Goal: Check status: Check status

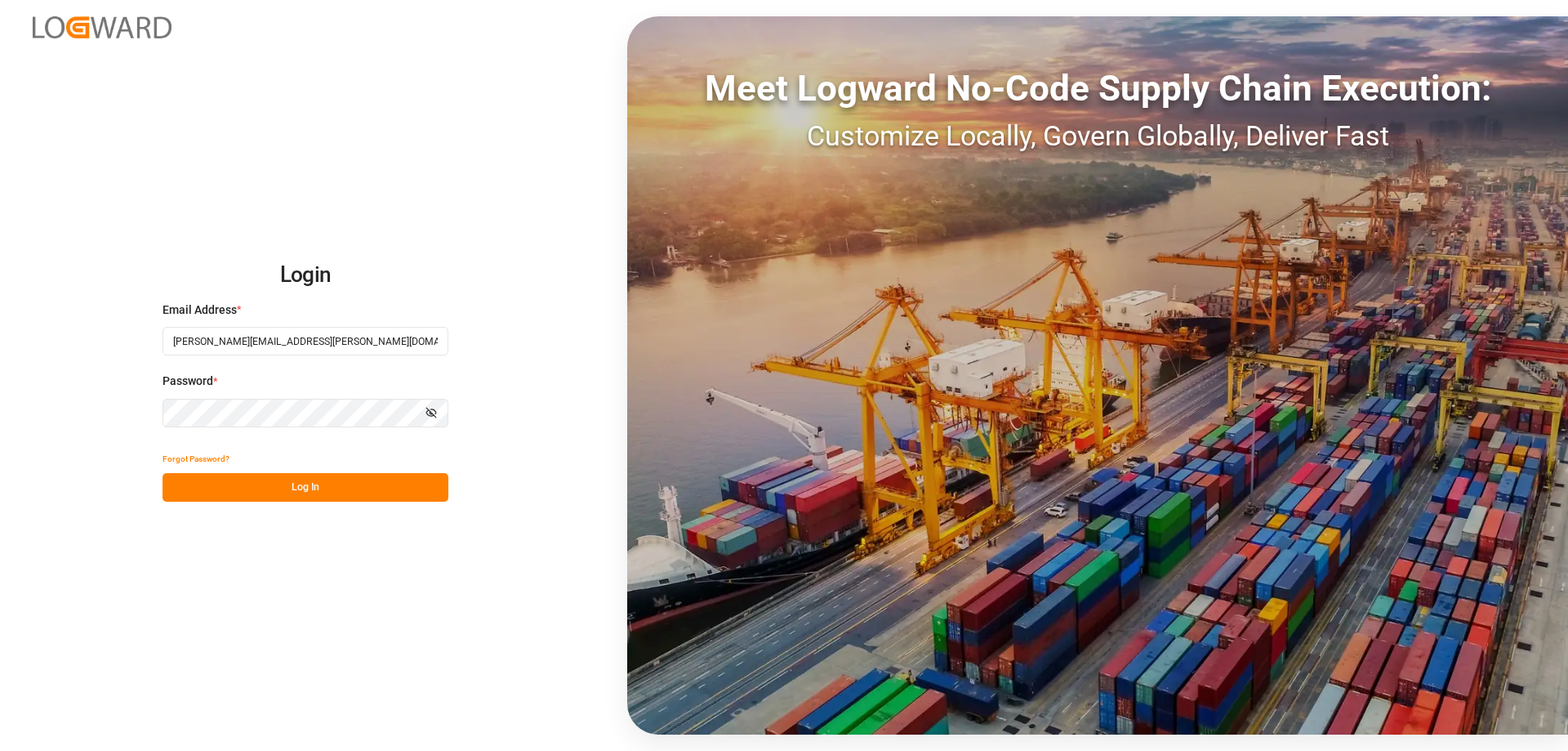
click at [341, 494] on button "Log In" at bounding box center [305, 487] width 286 height 28
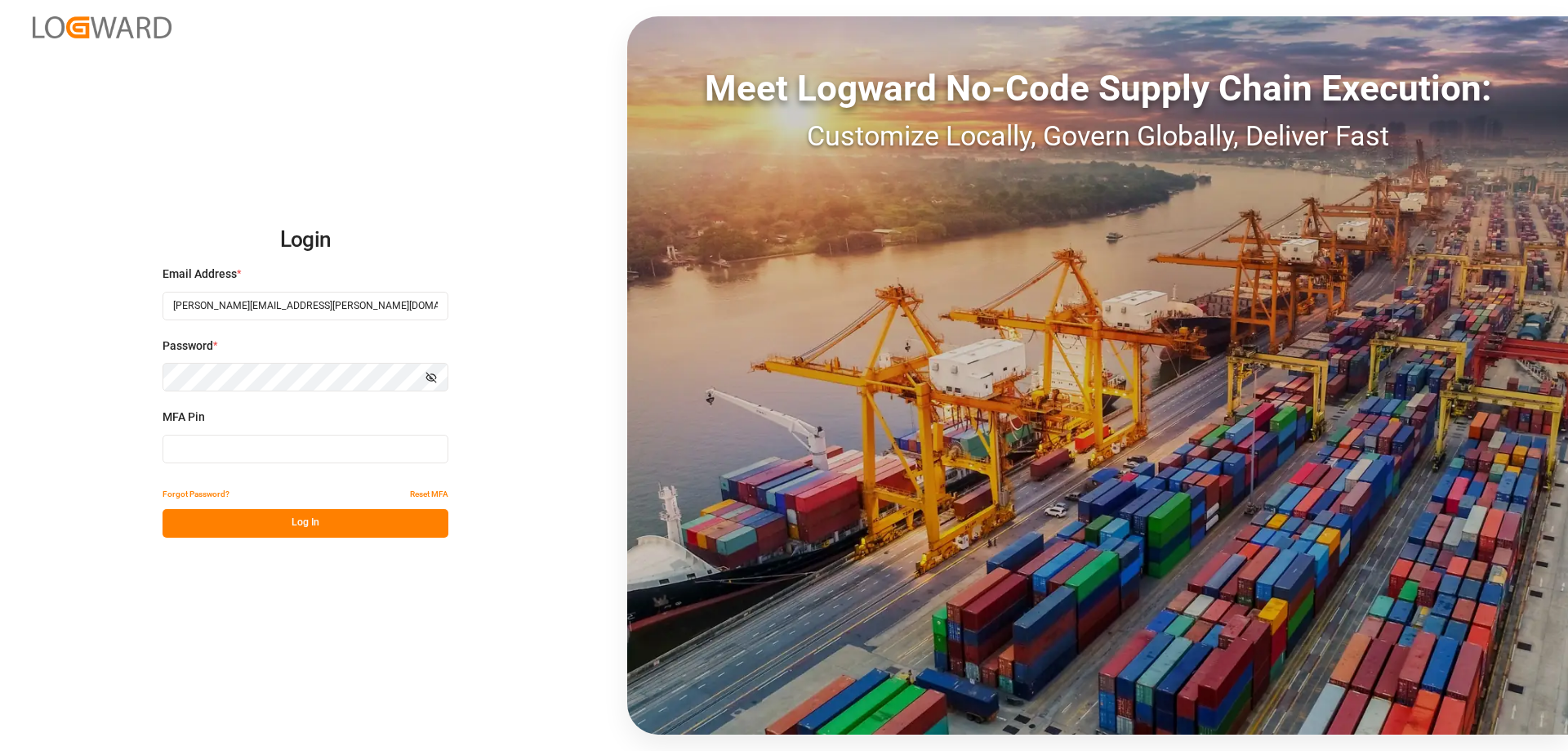
click at [216, 446] on input at bounding box center [305, 448] width 286 height 28
type input "636588"
click at [330, 524] on button "Log In" at bounding box center [305, 522] width 286 height 28
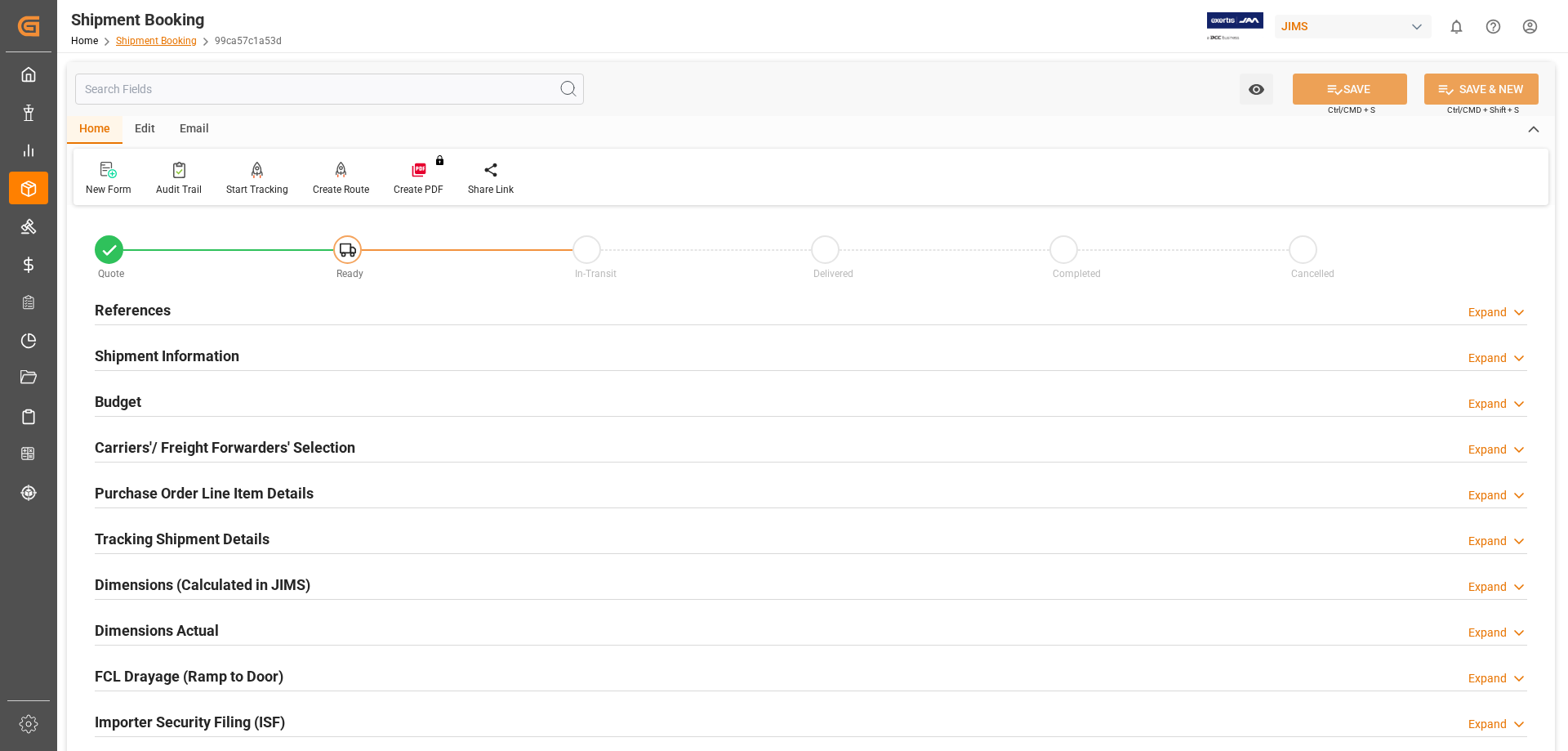
click at [164, 37] on link "Shipment Booking" at bounding box center [156, 40] width 81 height 11
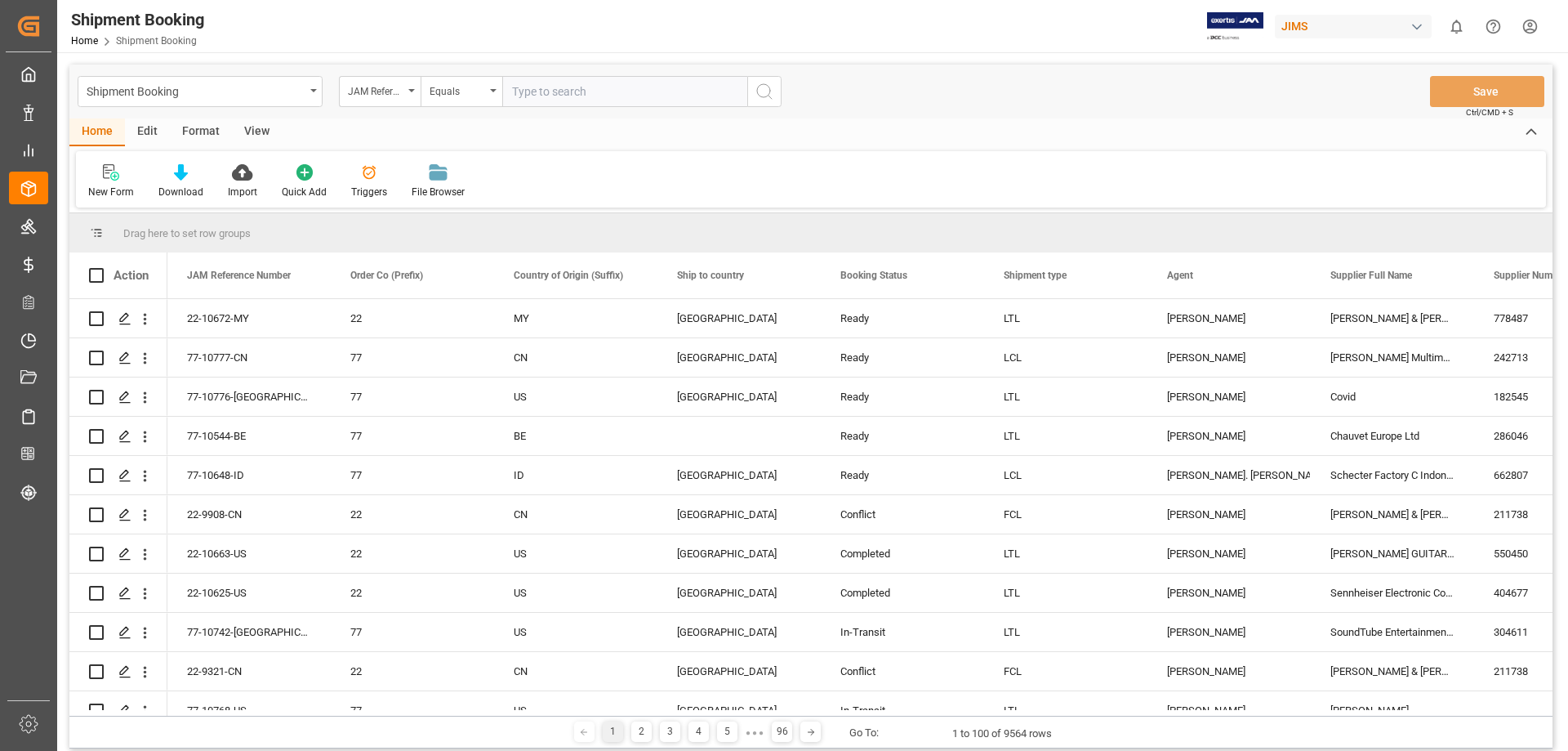
click at [588, 100] on input "text" at bounding box center [624, 92] width 245 height 31
type input "77-10764-us"
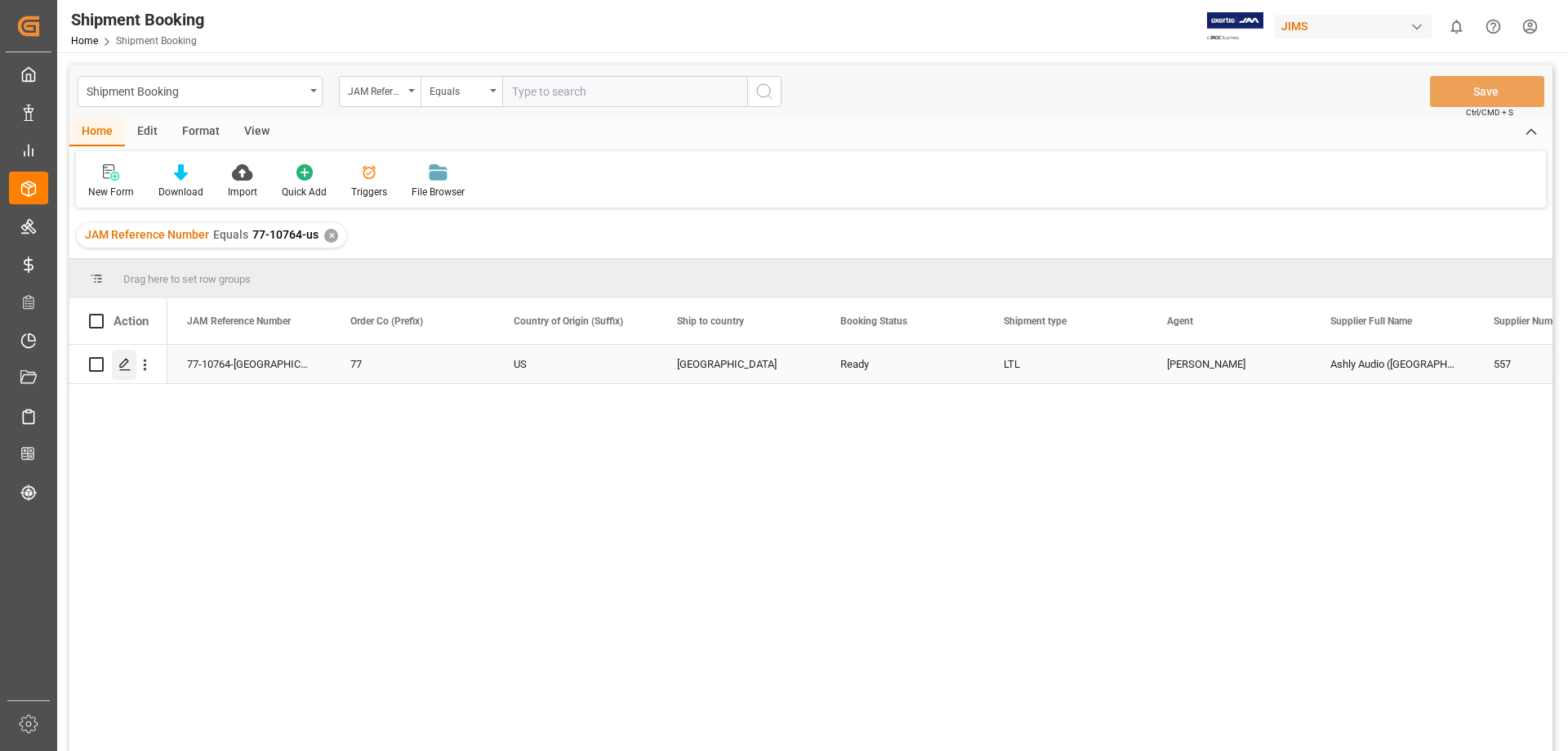
click at [132, 370] on div "Press SPACE to select this row." at bounding box center [124, 364] width 25 height 30
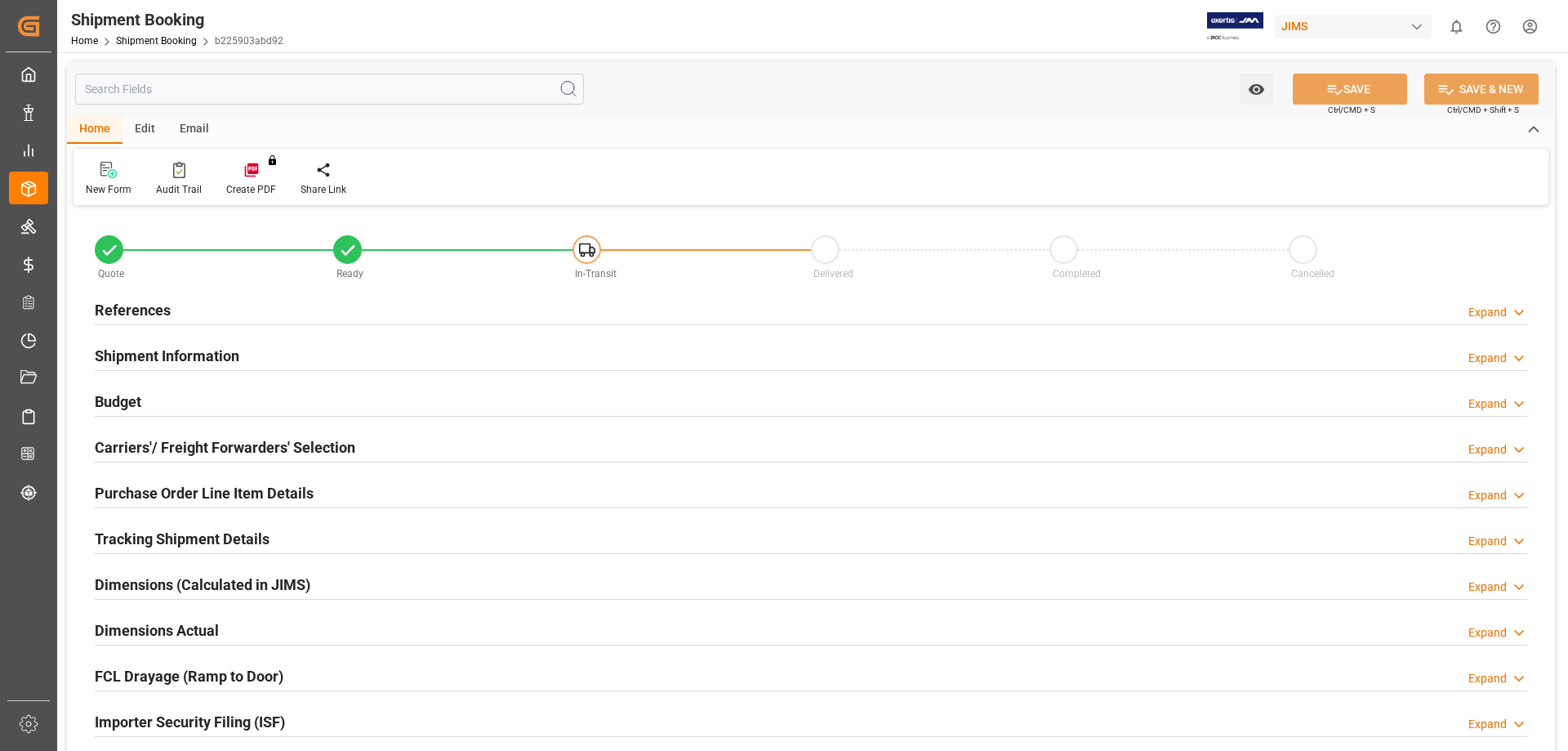
type input "349.2675"
type input "41.9121"
type input "1004.01"
click at [122, 408] on h2 "Budget" at bounding box center [118, 401] width 47 height 22
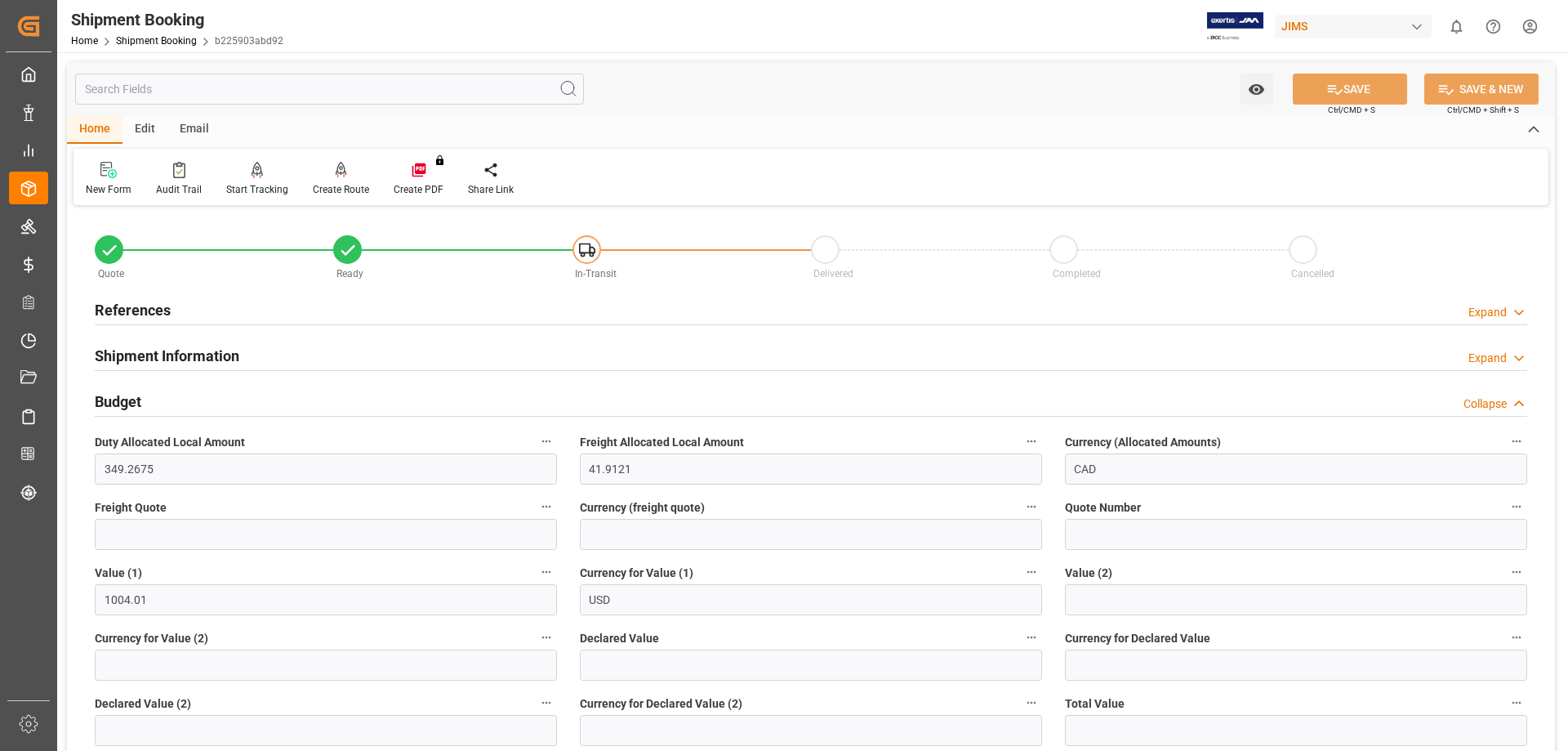
click at [127, 403] on h2 "Budget" at bounding box center [118, 401] width 47 height 22
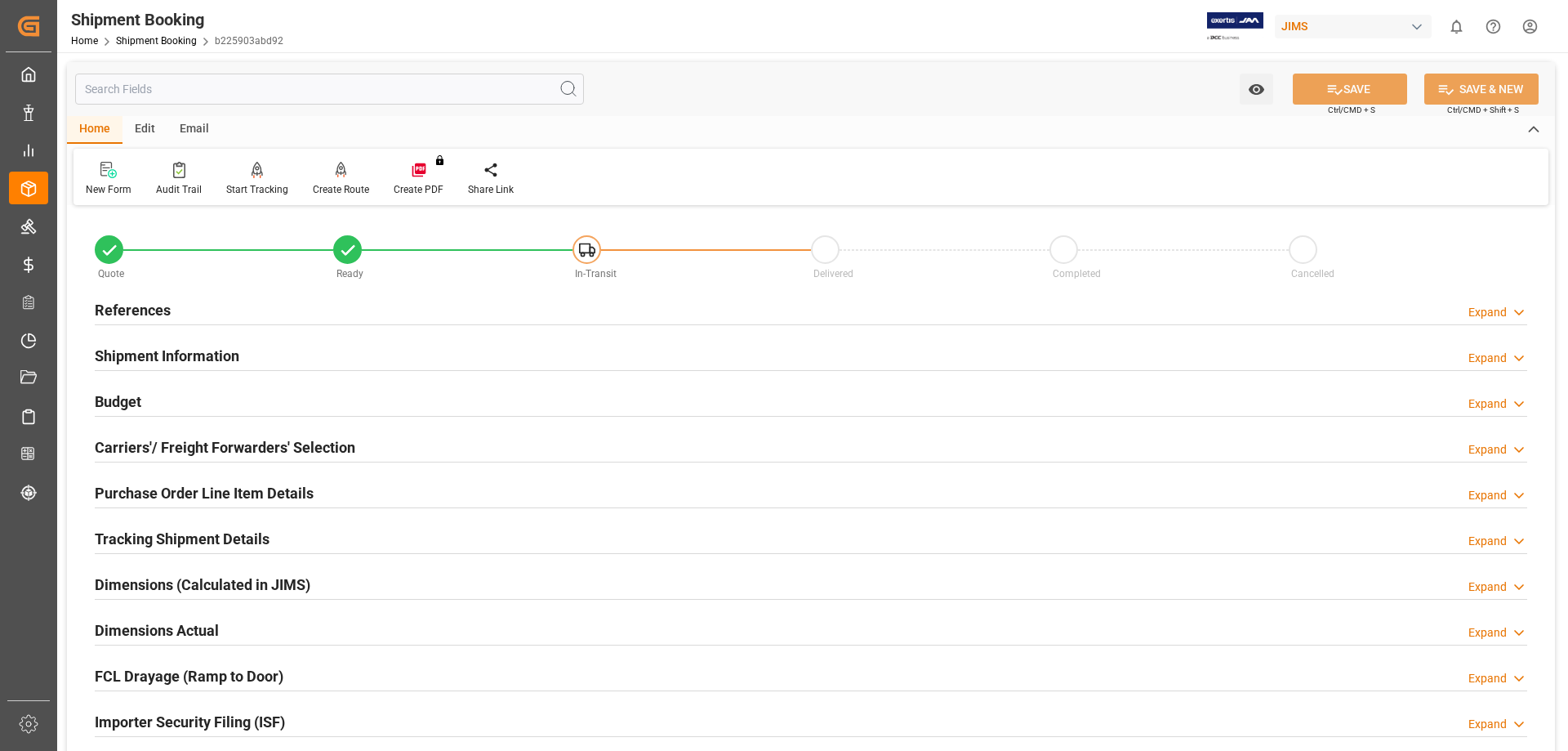
click at [129, 484] on h2 "Purchase Order Line Item Details" at bounding box center [204, 493] width 218 height 22
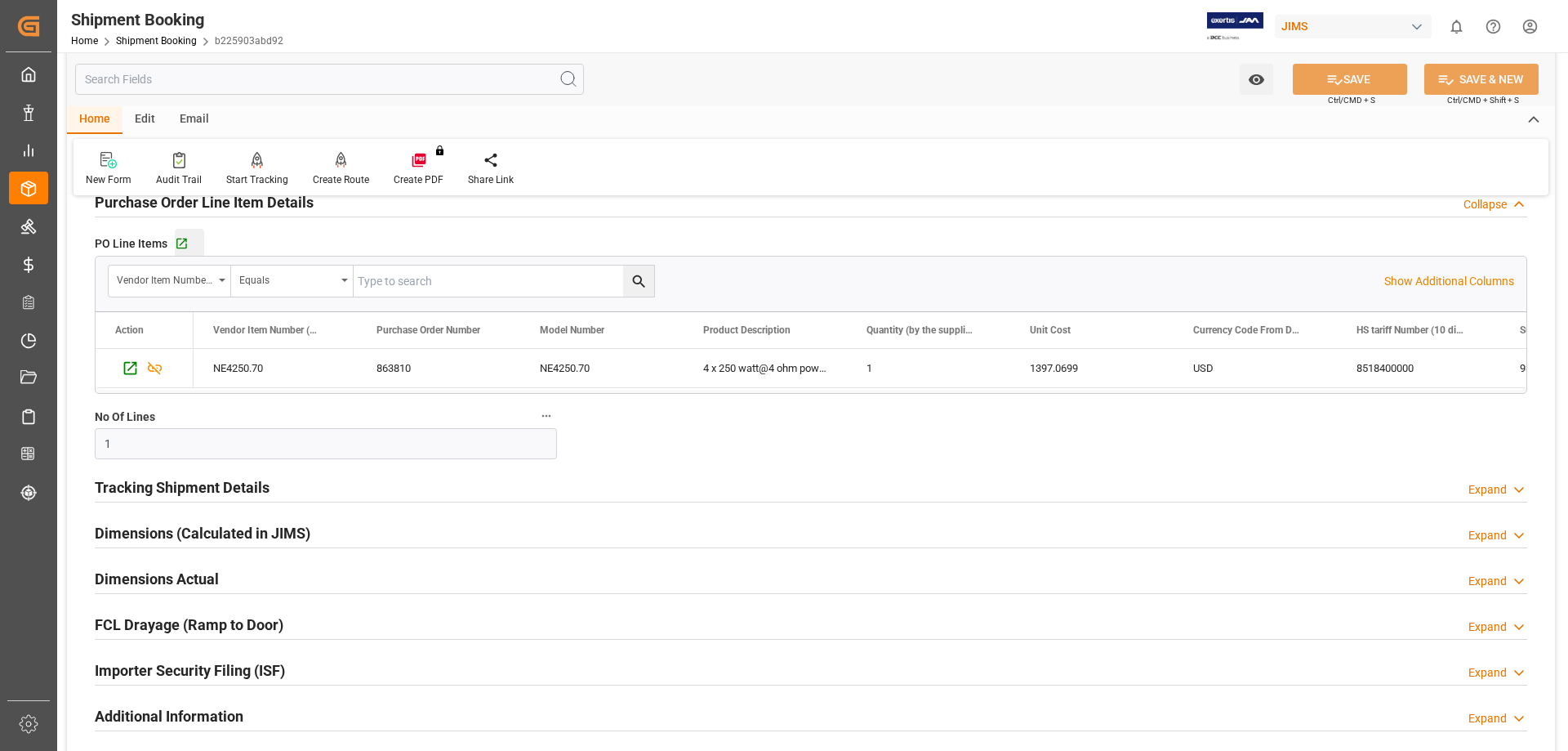
scroll to position [409, 0]
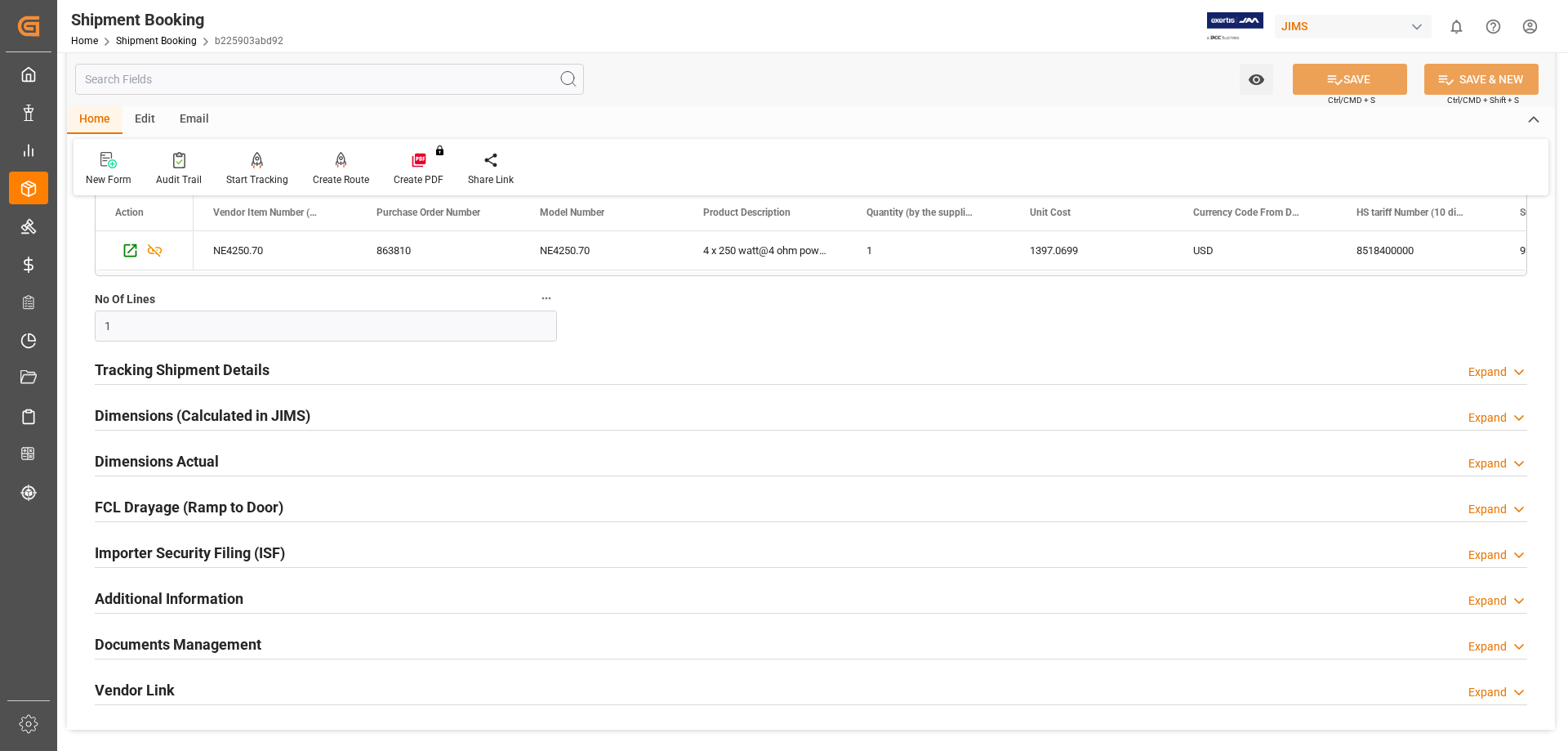
click at [173, 370] on h2 "Tracking Shipment Details" at bounding box center [182, 370] width 174 height 22
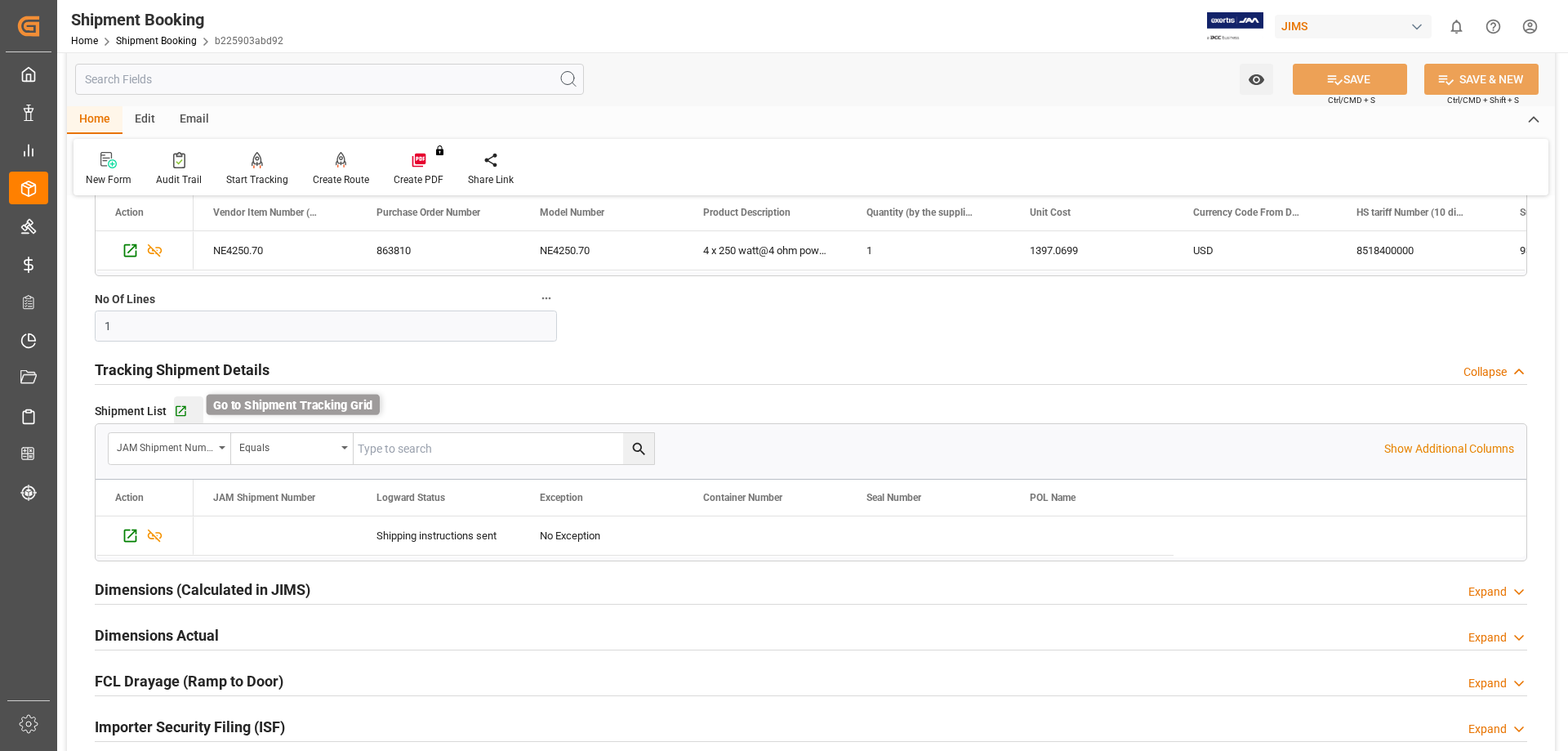
click at [178, 407] on icon "button" at bounding box center [180, 410] width 14 height 14
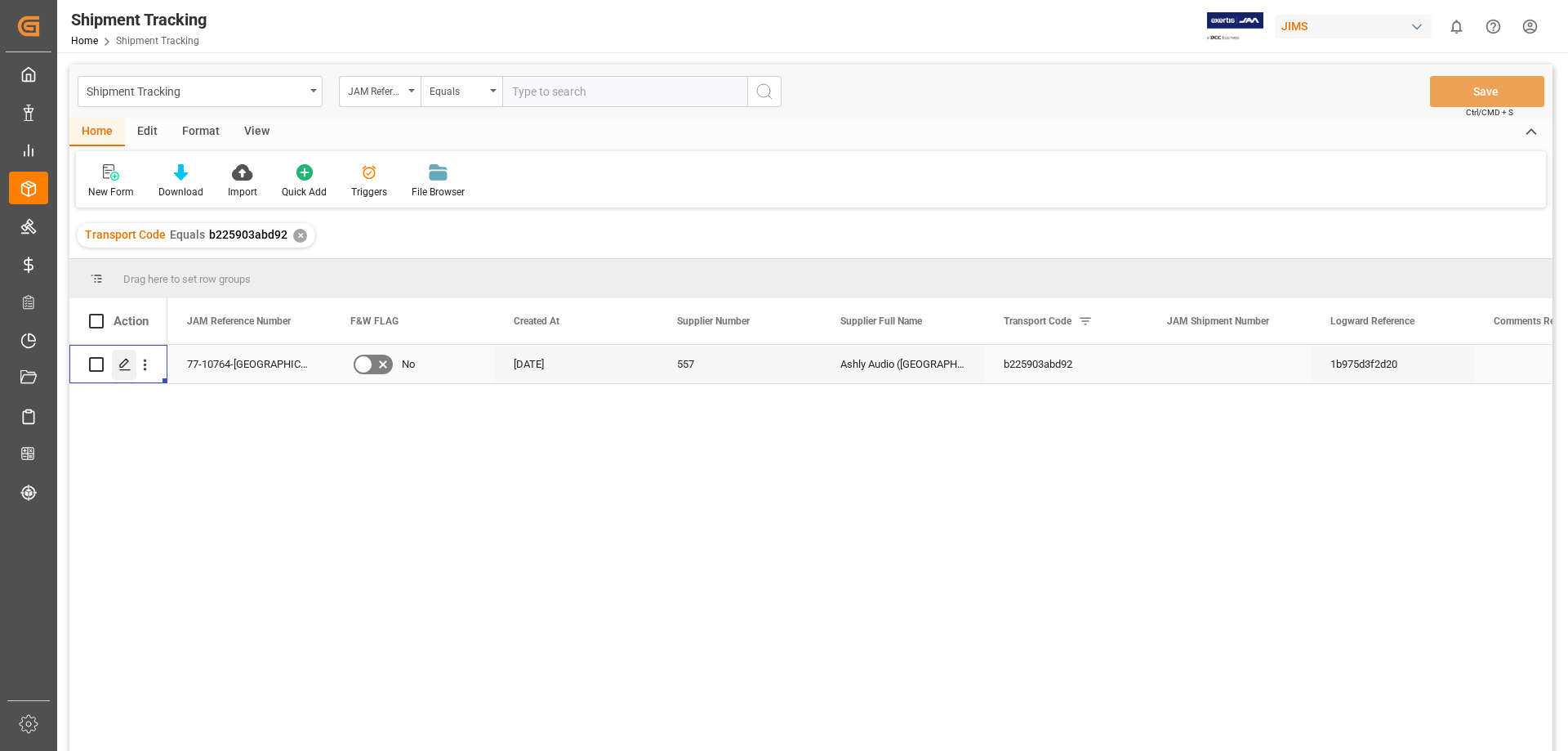
click at [126, 368] on icon "Press SPACE to select this row." at bounding box center [125, 364] width 13 height 13
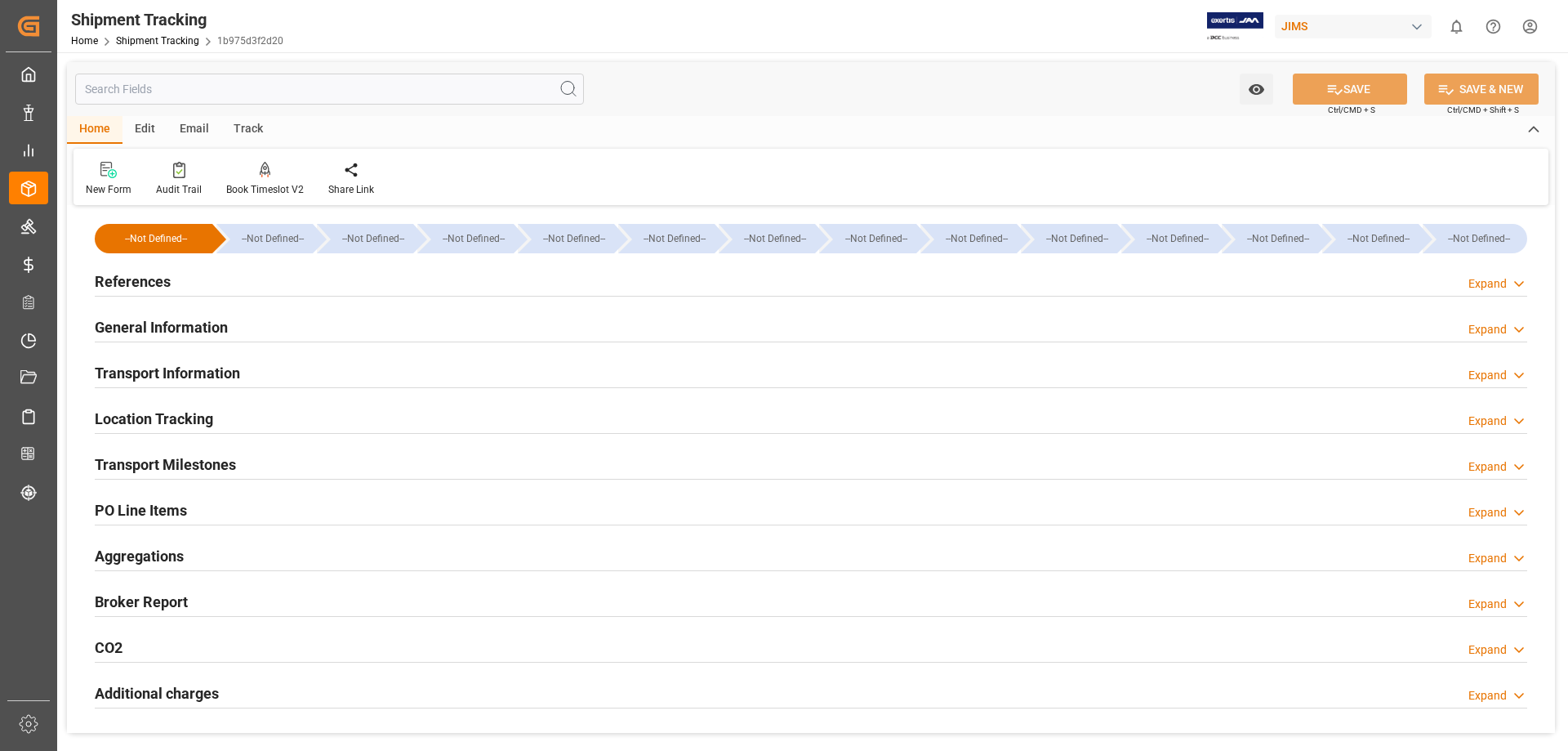
click at [179, 328] on h2 "General Information" at bounding box center [161, 327] width 133 height 22
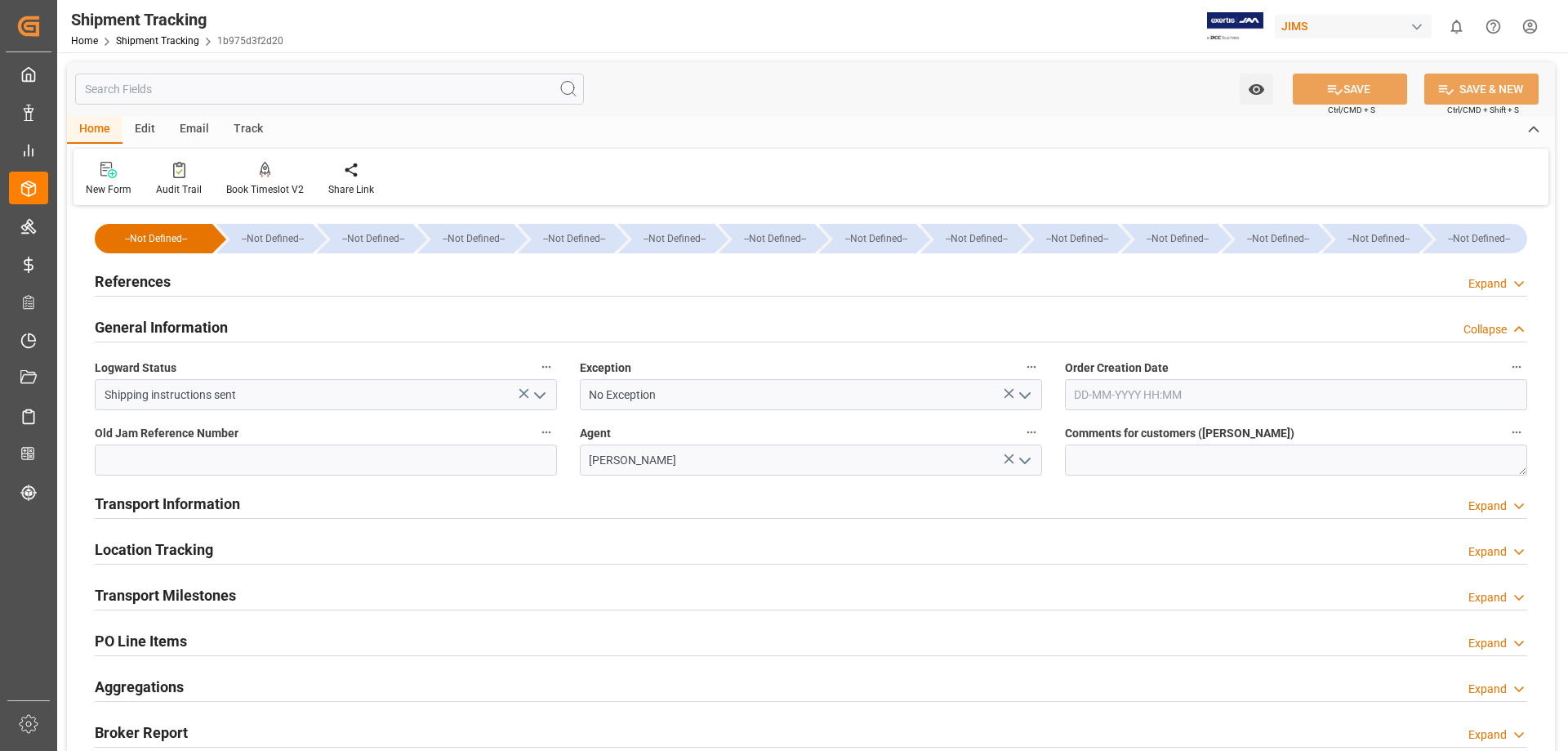
click at [179, 328] on h2 "General Information" at bounding box center [161, 327] width 133 height 22
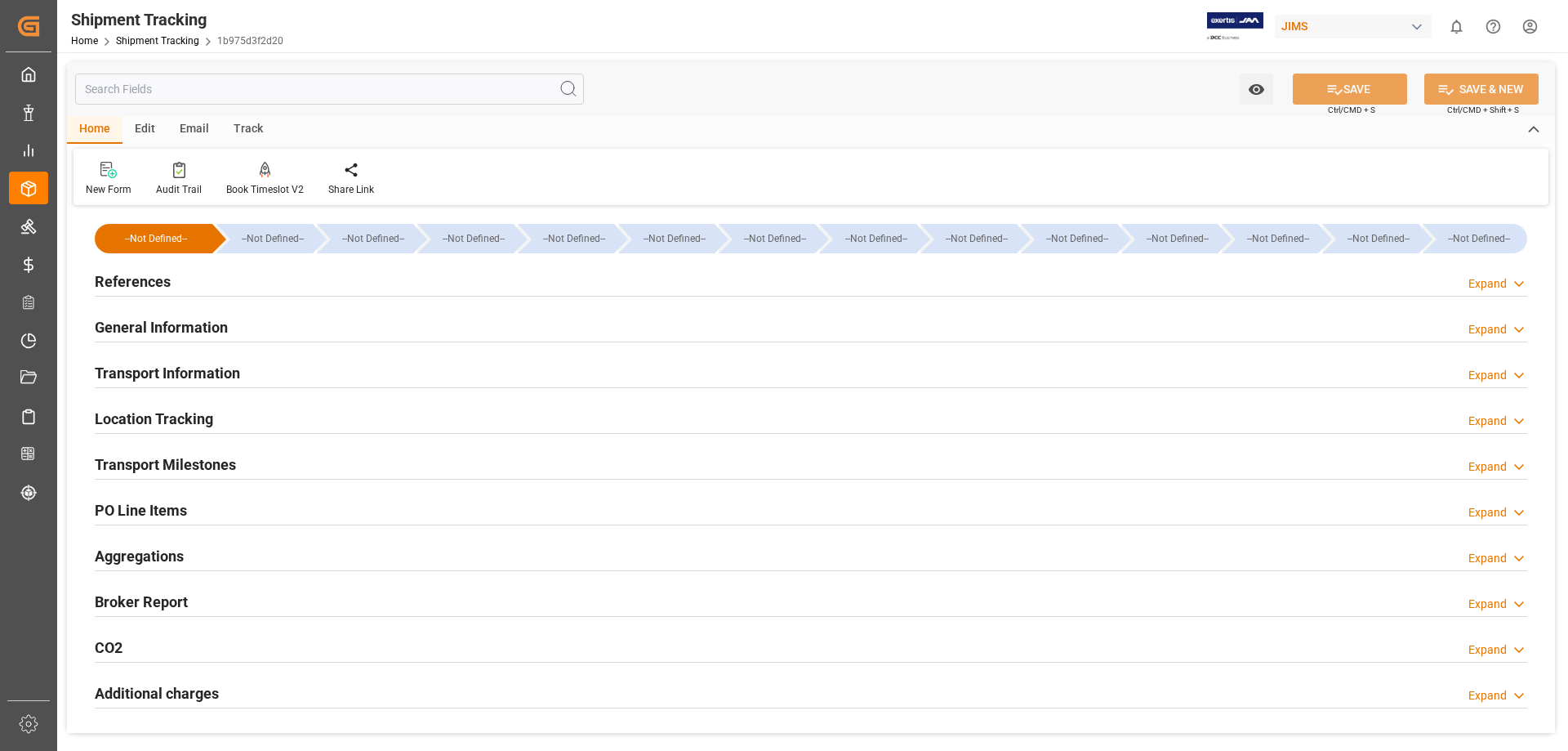
click at [180, 374] on h2 "Transport Information" at bounding box center [167, 373] width 145 height 22
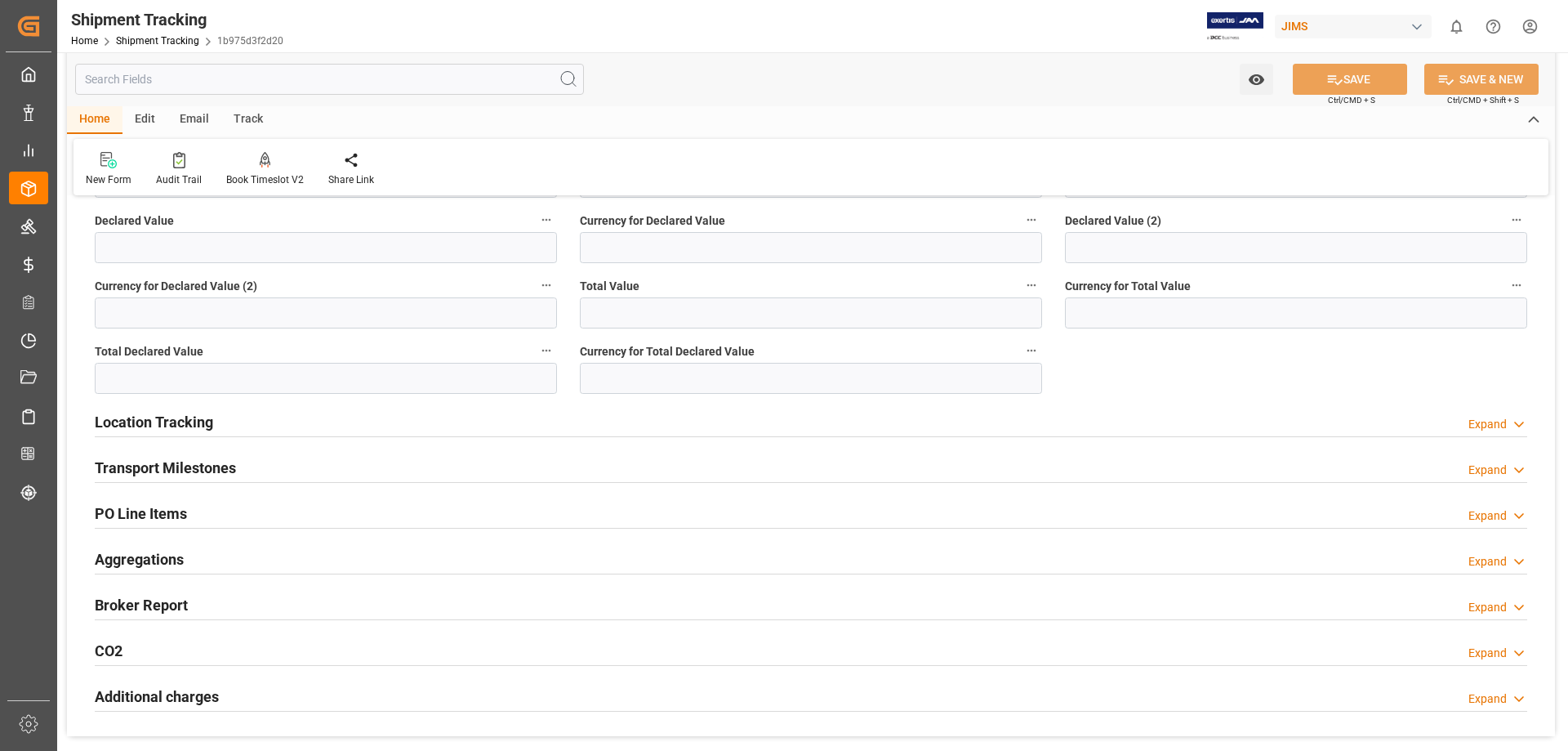
scroll to position [680, 0]
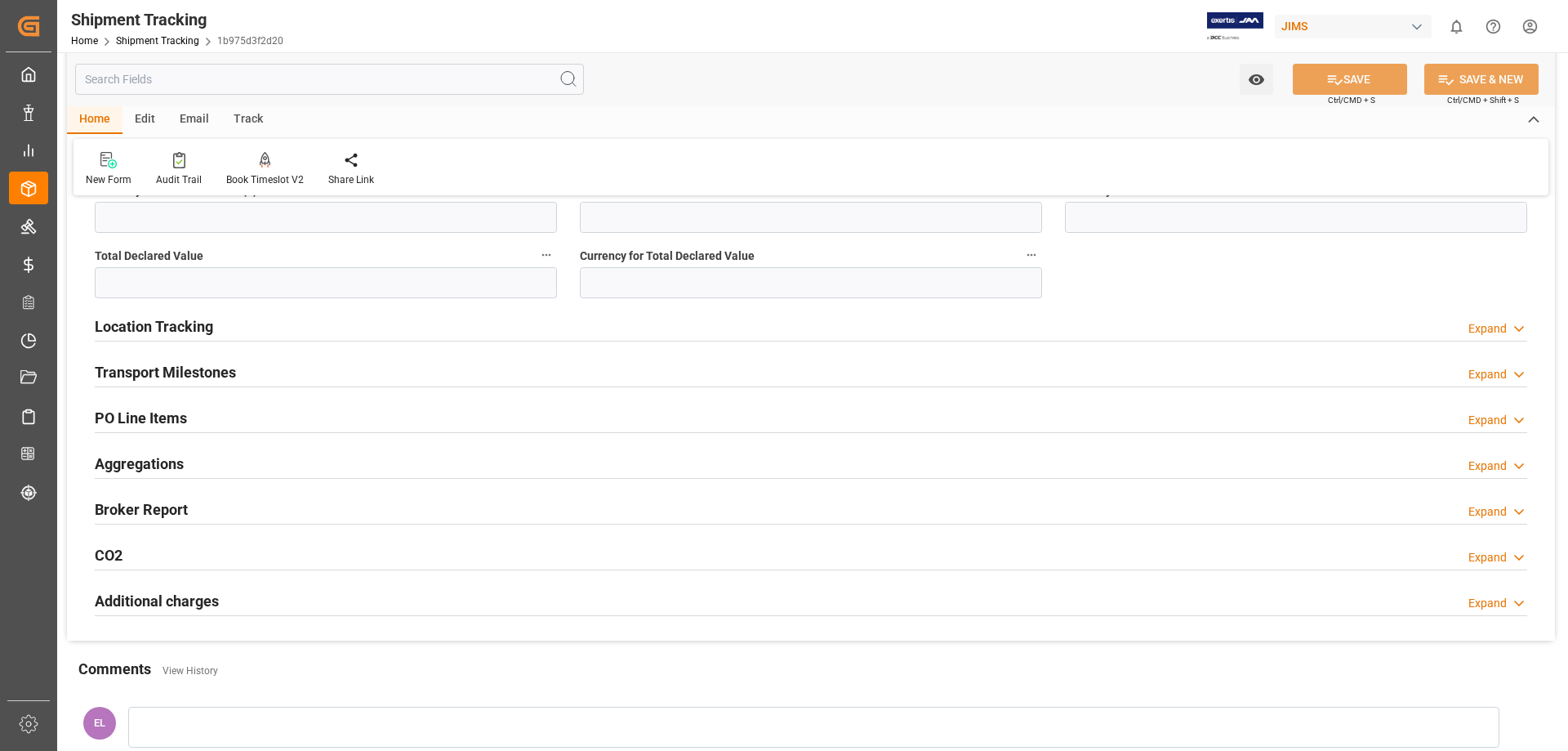
click at [147, 369] on h2 "Transport Milestones" at bounding box center [165, 372] width 141 height 22
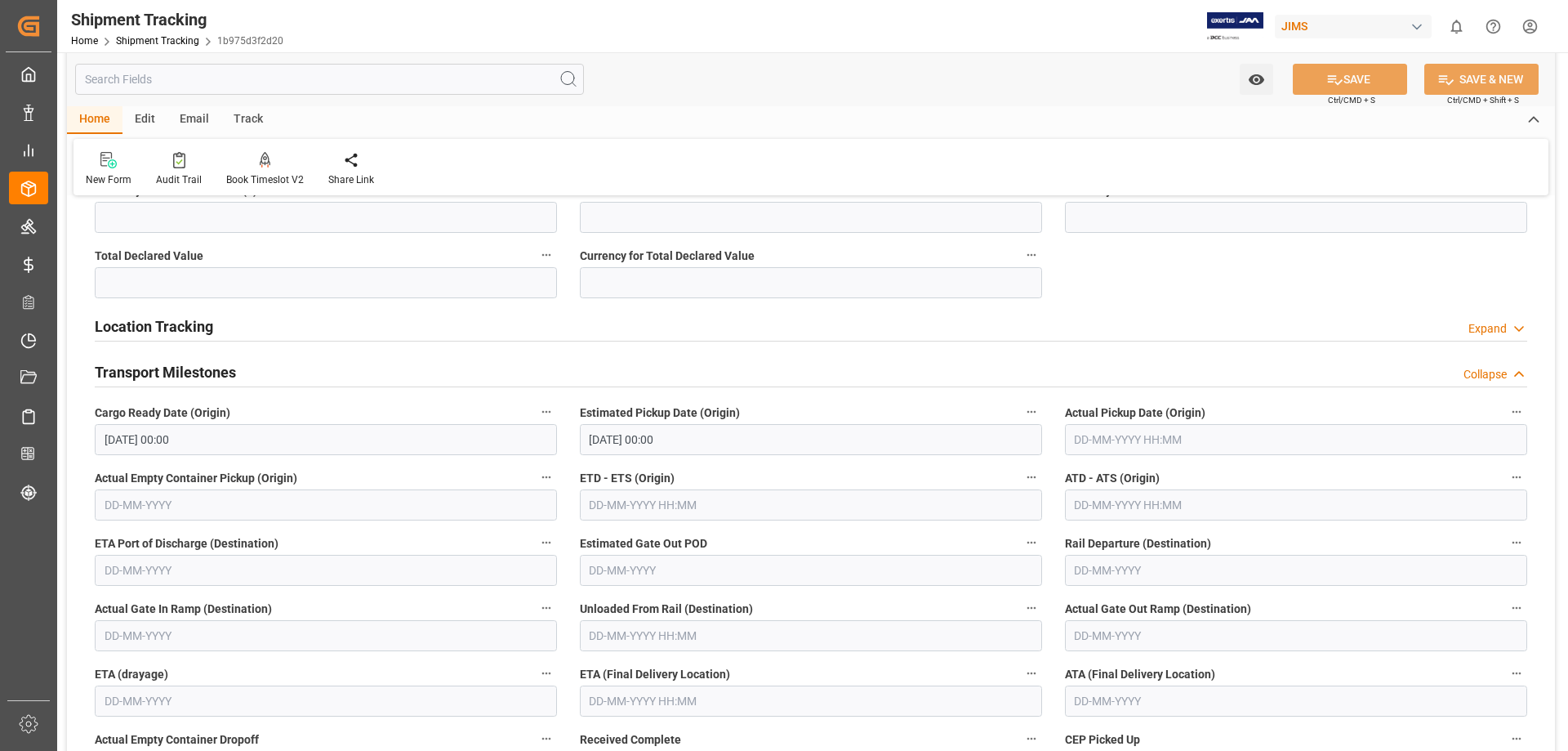
click at [147, 369] on h2 "Transport Milestones" at bounding box center [165, 372] width 141 height 22
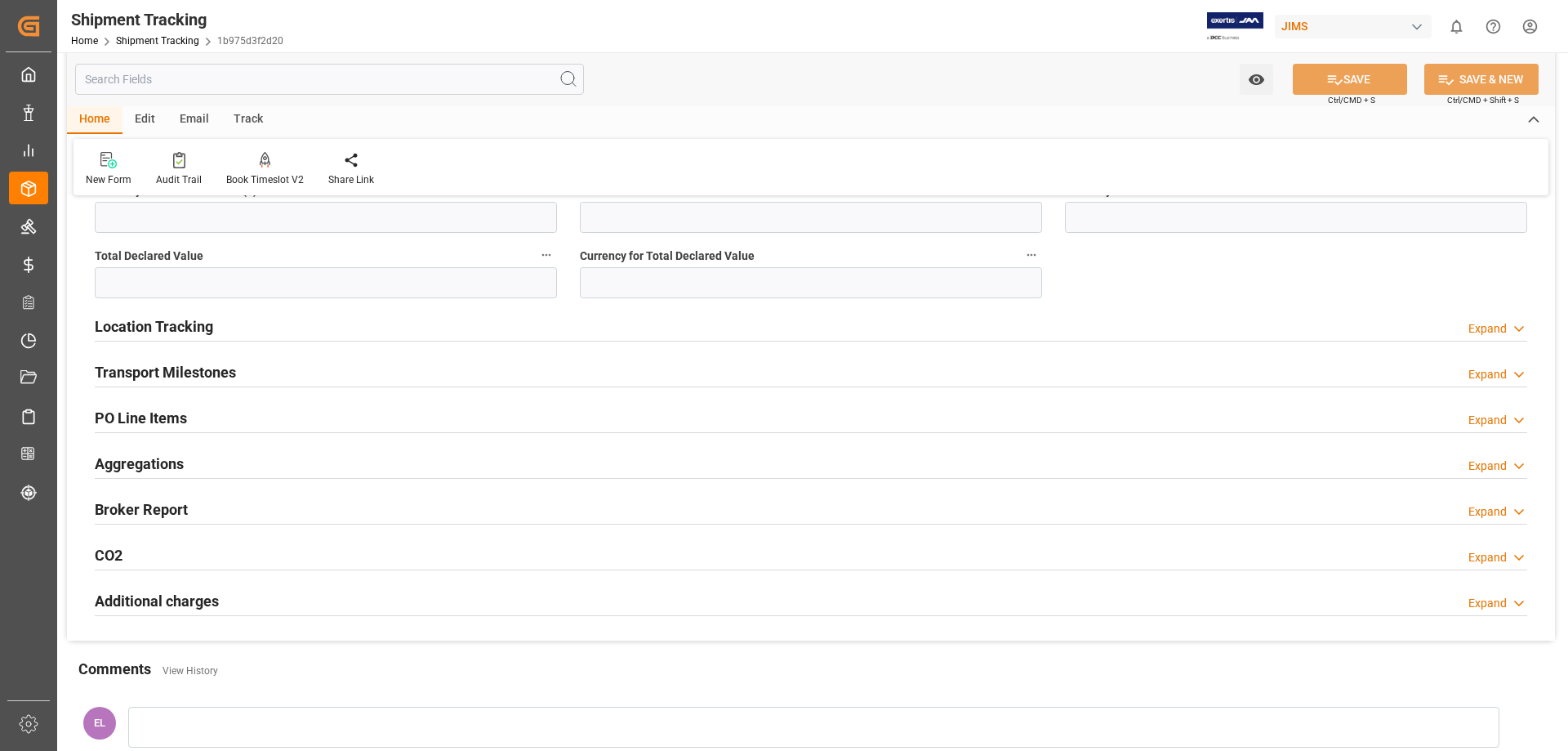
click at [168, 425] on h2 "PO Line Items" at bounding box center [140, 418] width 93 height 22
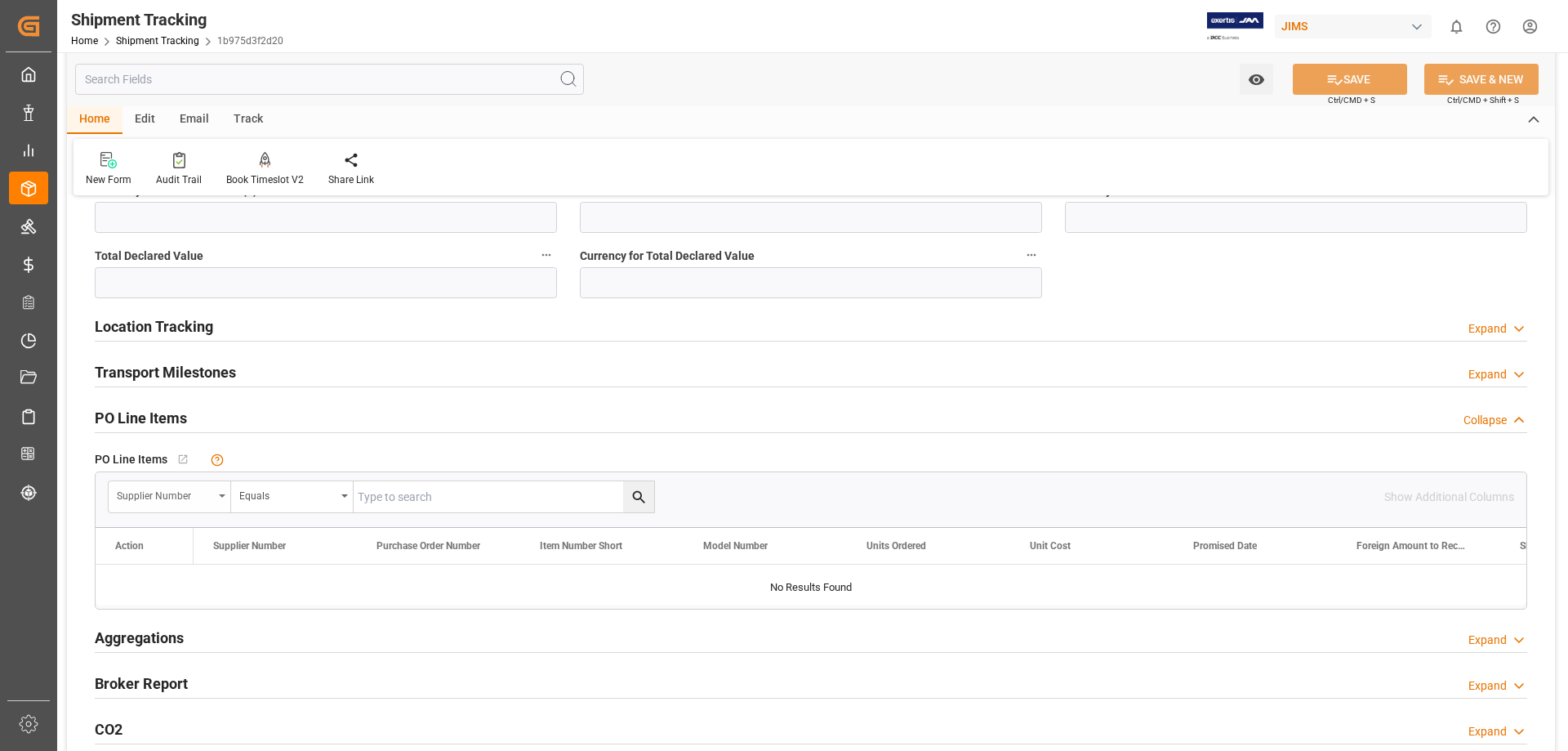
click at [226, 499] on div "Supplier Number" at bounding box center [169, 497] width 122 height 31
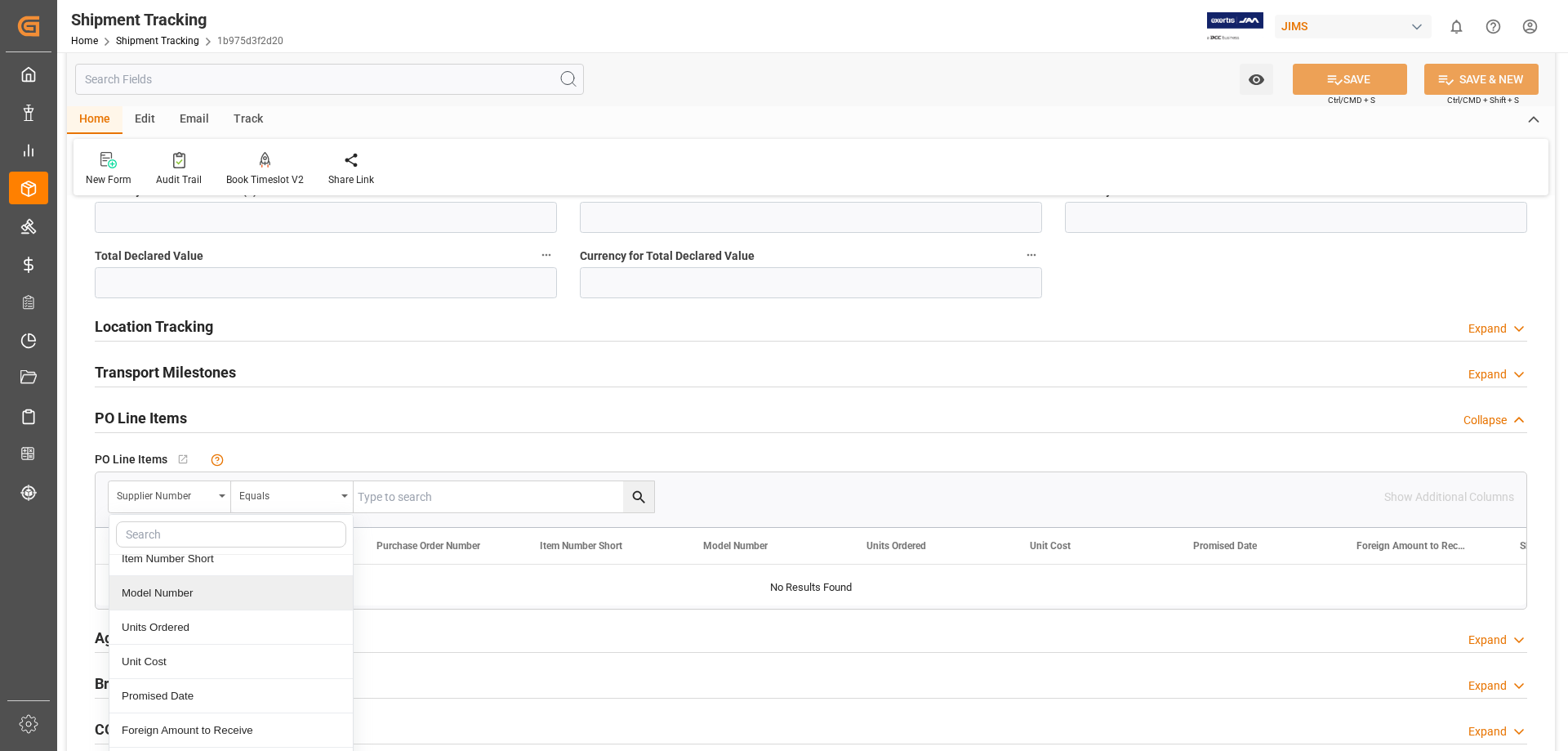
scroll to position [137, 0]
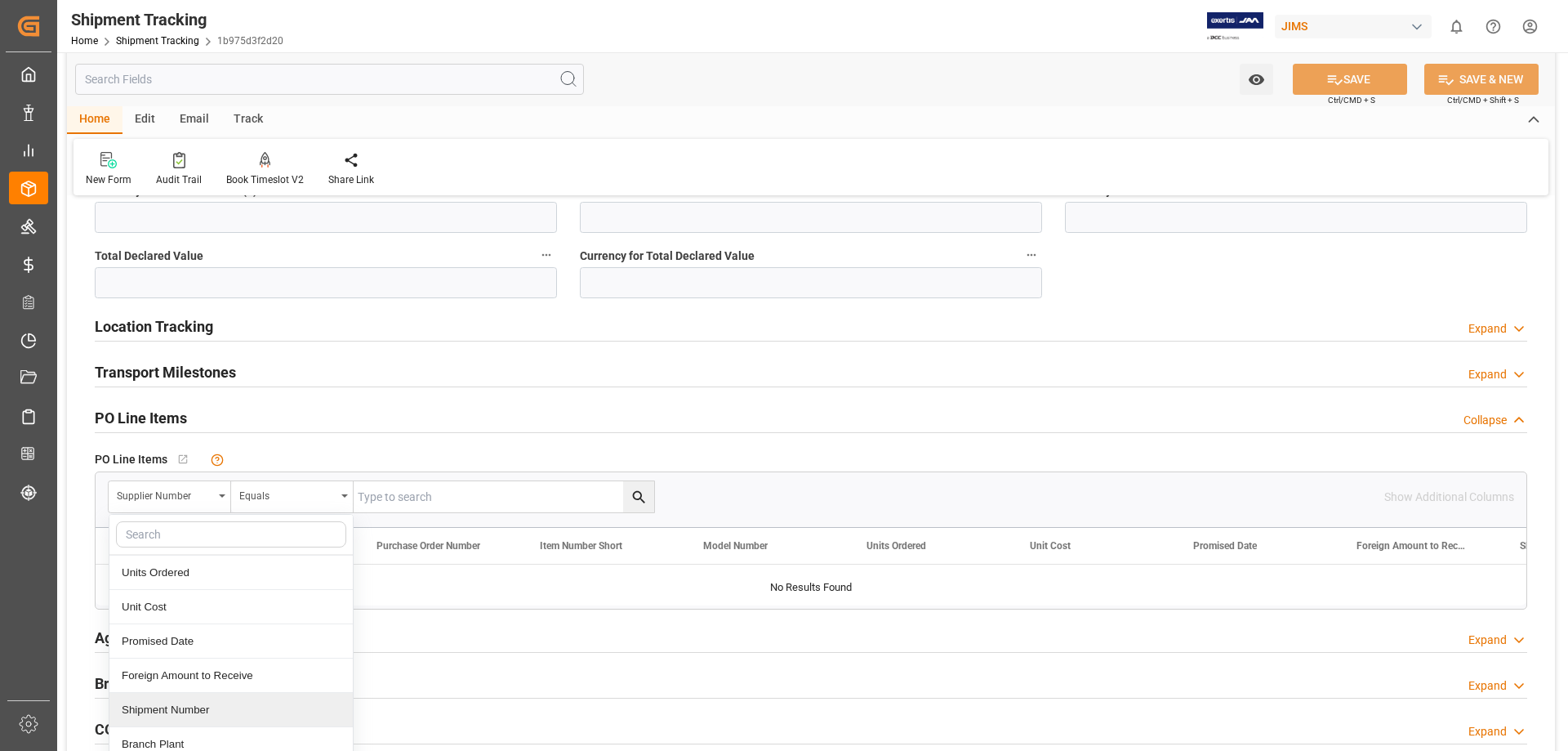
click at [239, 712] on div "Shipment Number" at bounding box center [230, 709] width 243 height 34
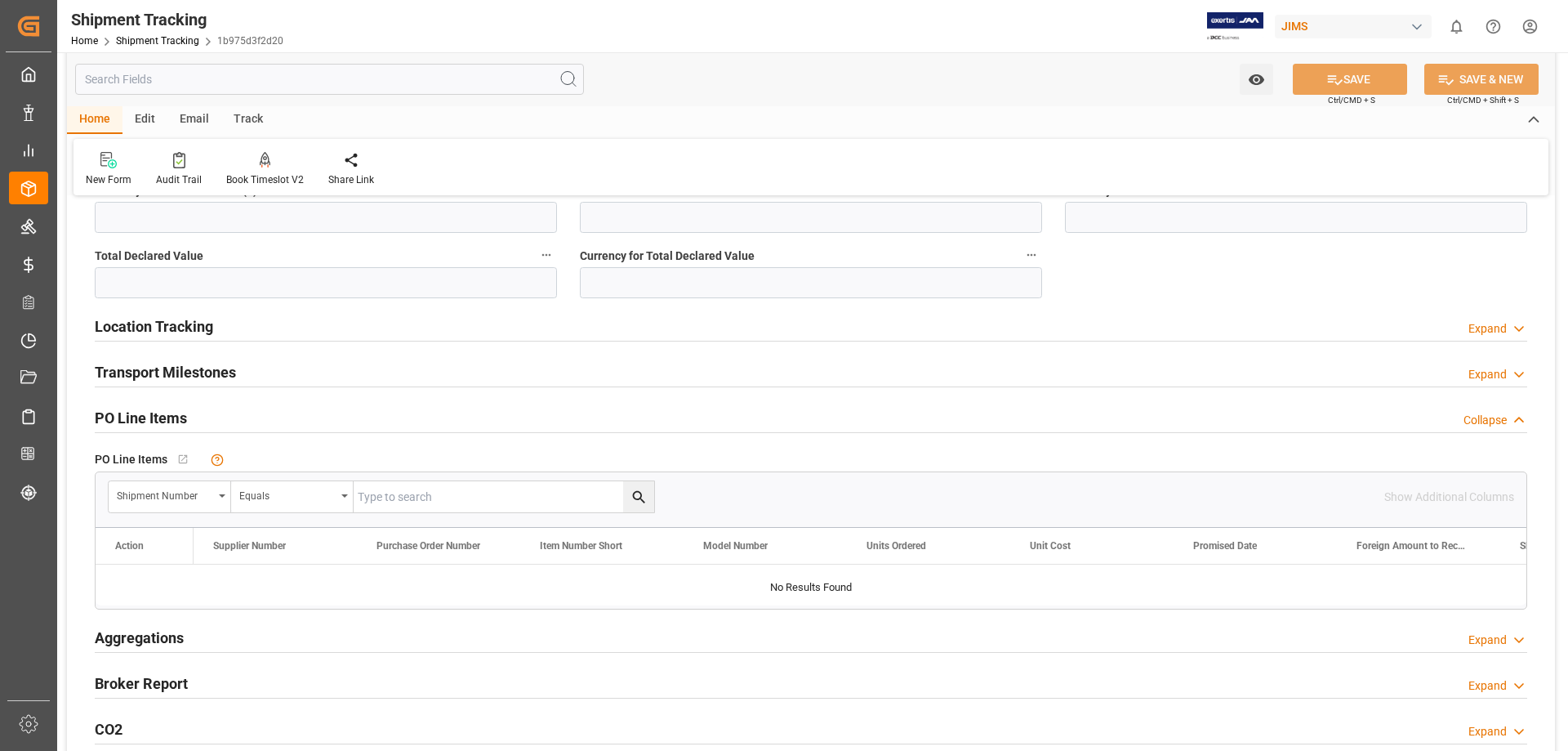
click at [427, 497] on input "text" at bounding box center [503, 497] width 300 height 31
click at [403, 489] on input "text" at bounding box center [503, 497] width 300 height 31
paste input "1,004.01"
type input "1,004.01"
drag, startPoint x: 429, startPoint y: 494, endPoint x: 310, endPoint y: 468, distance: 121.8
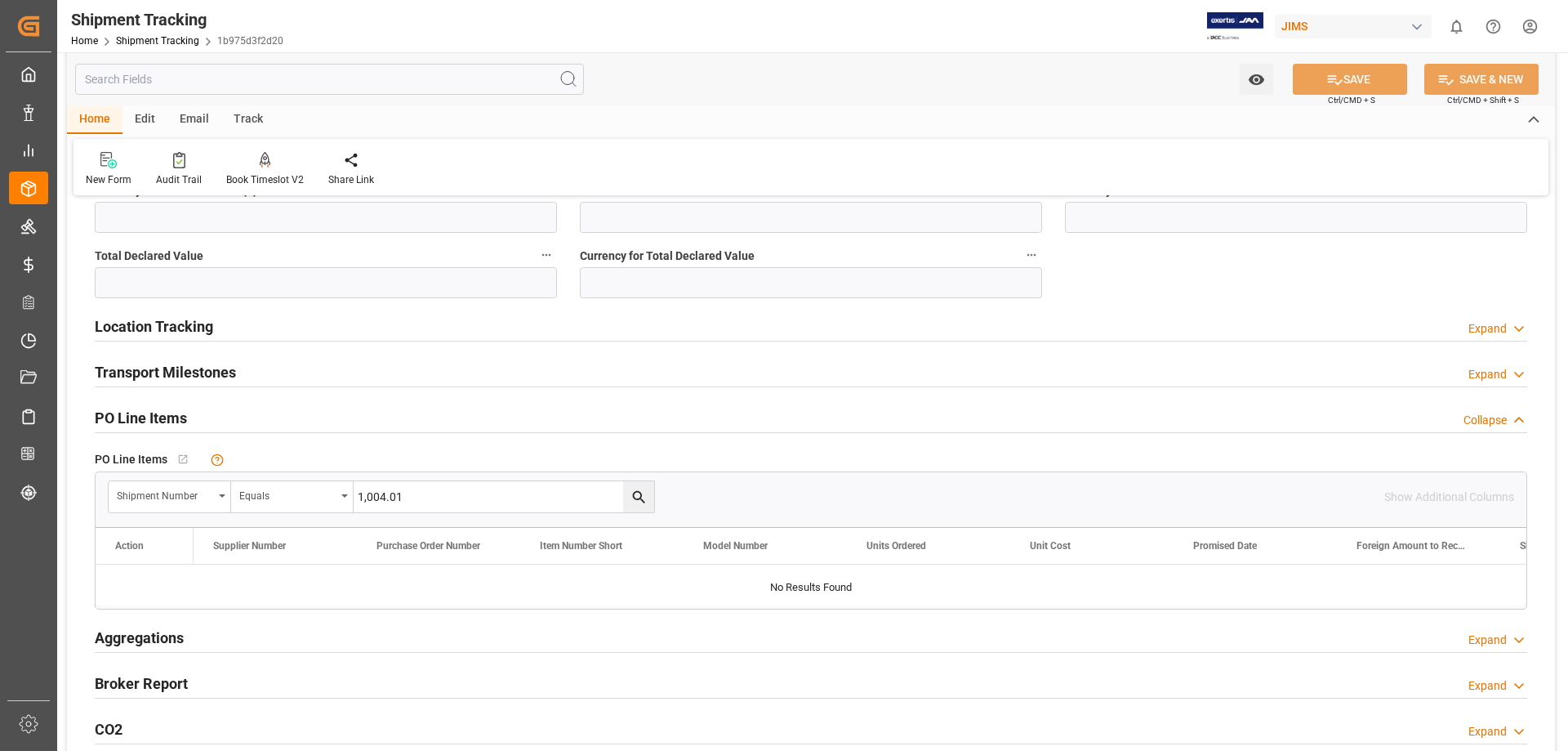
click at [327, 485] on div "Shipment Number Equals 1,004.01" at bounding box center [381, 497] width 547 height 33
click at [400, 499] on input "text" at bounding box center [503, 497] width 300 height 31
paste input "72771"
type input "72771"
click at [645, 499] on icon "search button" at bounding box center [639, 497] width 17 height 17
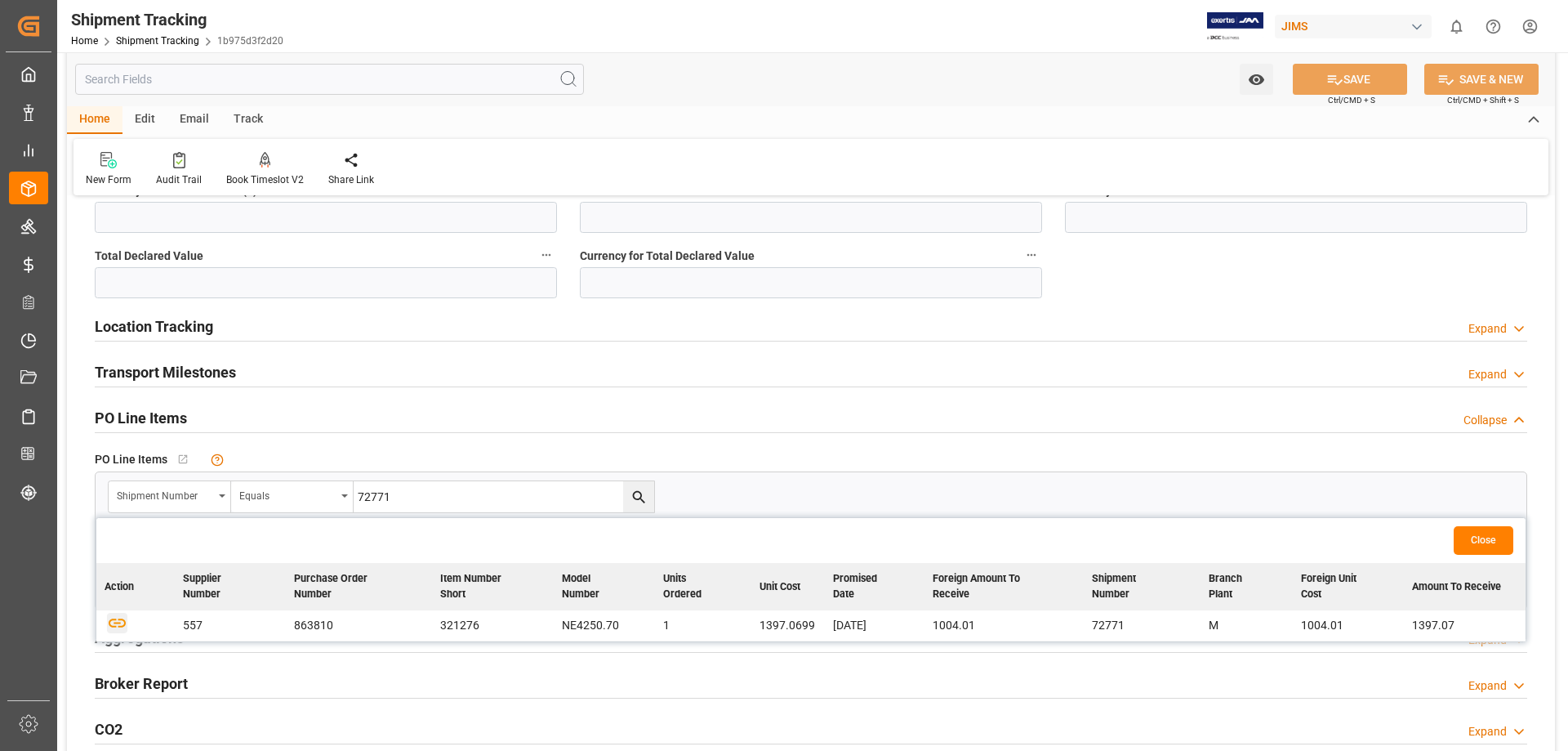
click at [115, 618] on icon "button" at bounding box center [118, 622] width 20 height 20
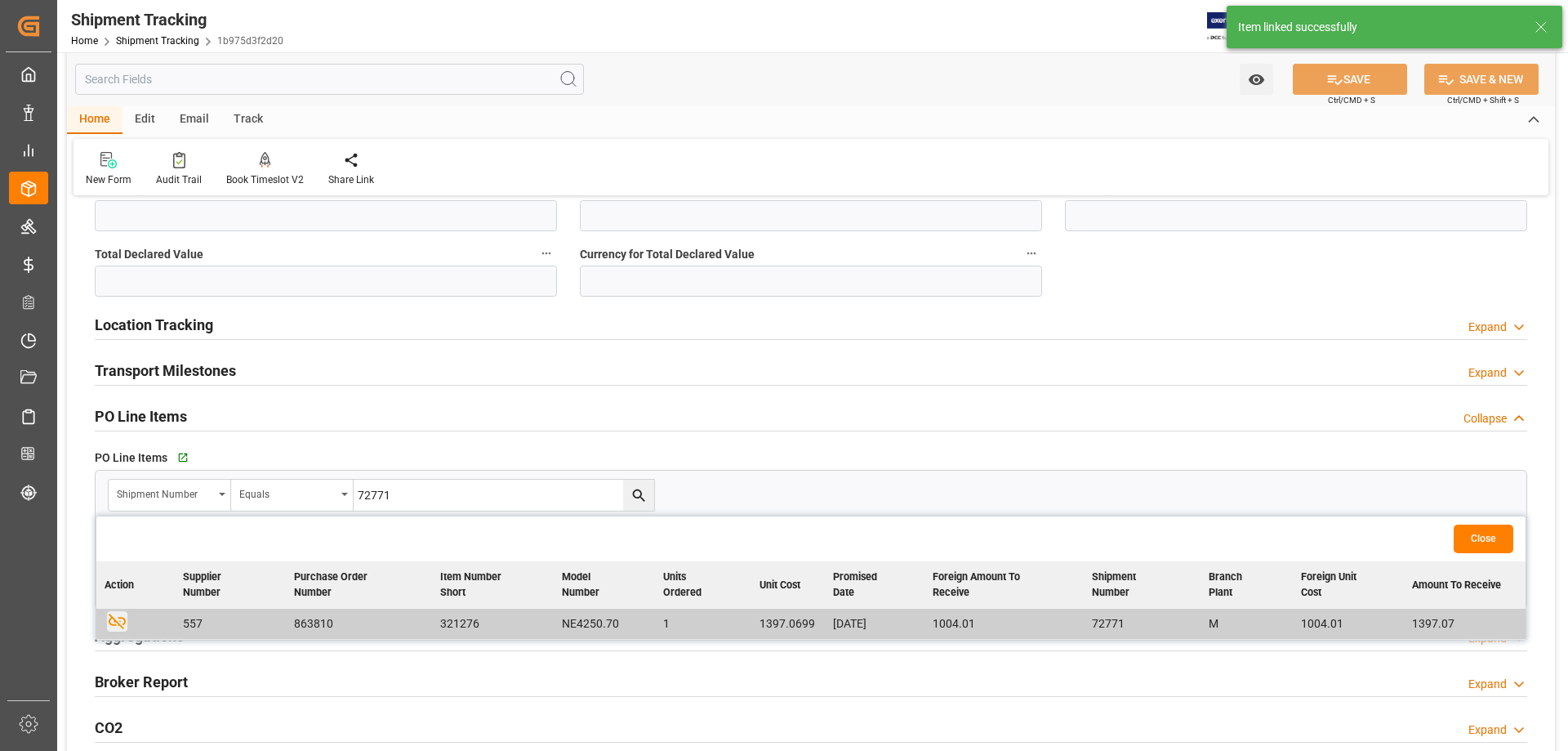
scroll to position [680, 0]
click at [1479, 540] on button "Close" at bounding box center [1483, 540] width 60 height 28
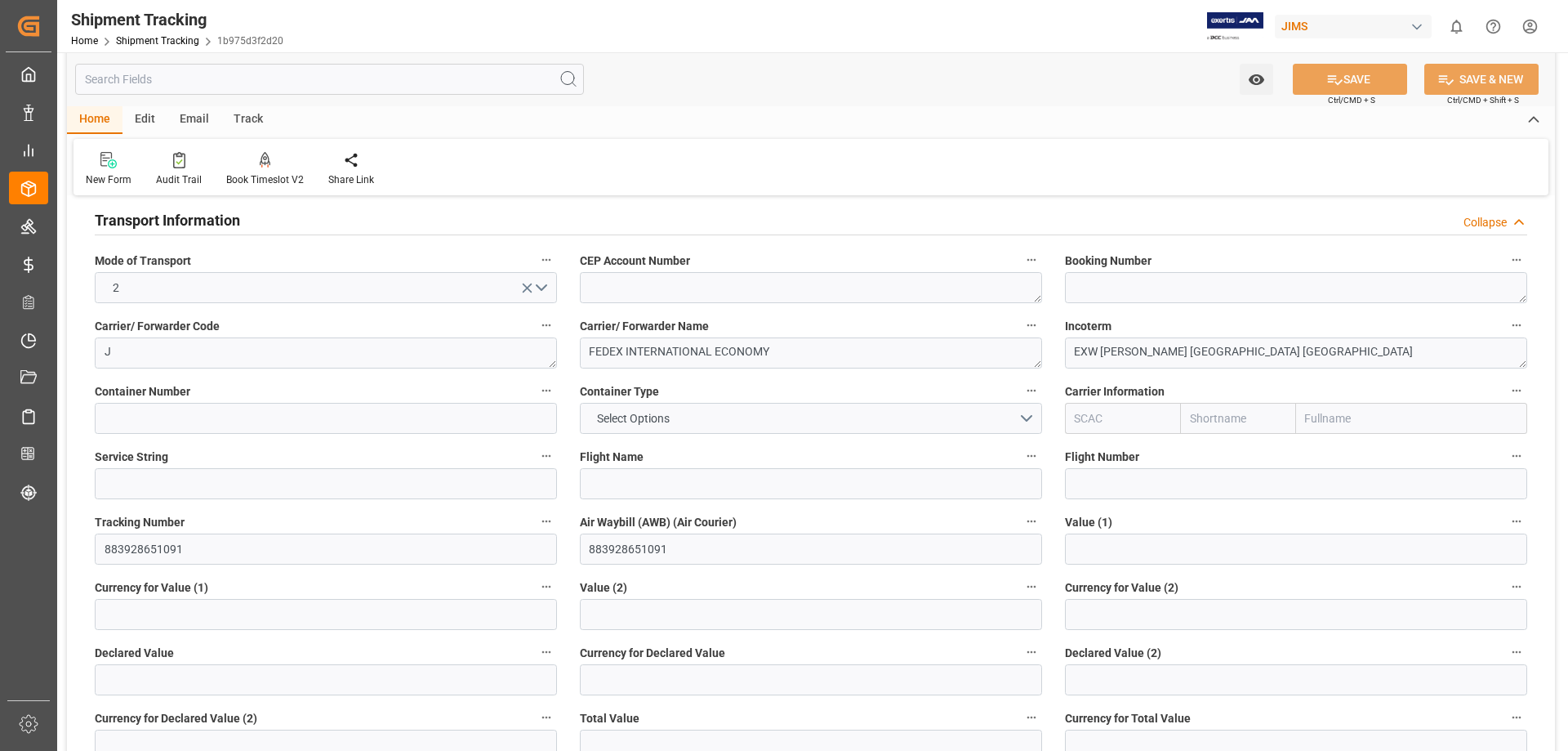
scroll to position [137, 0]
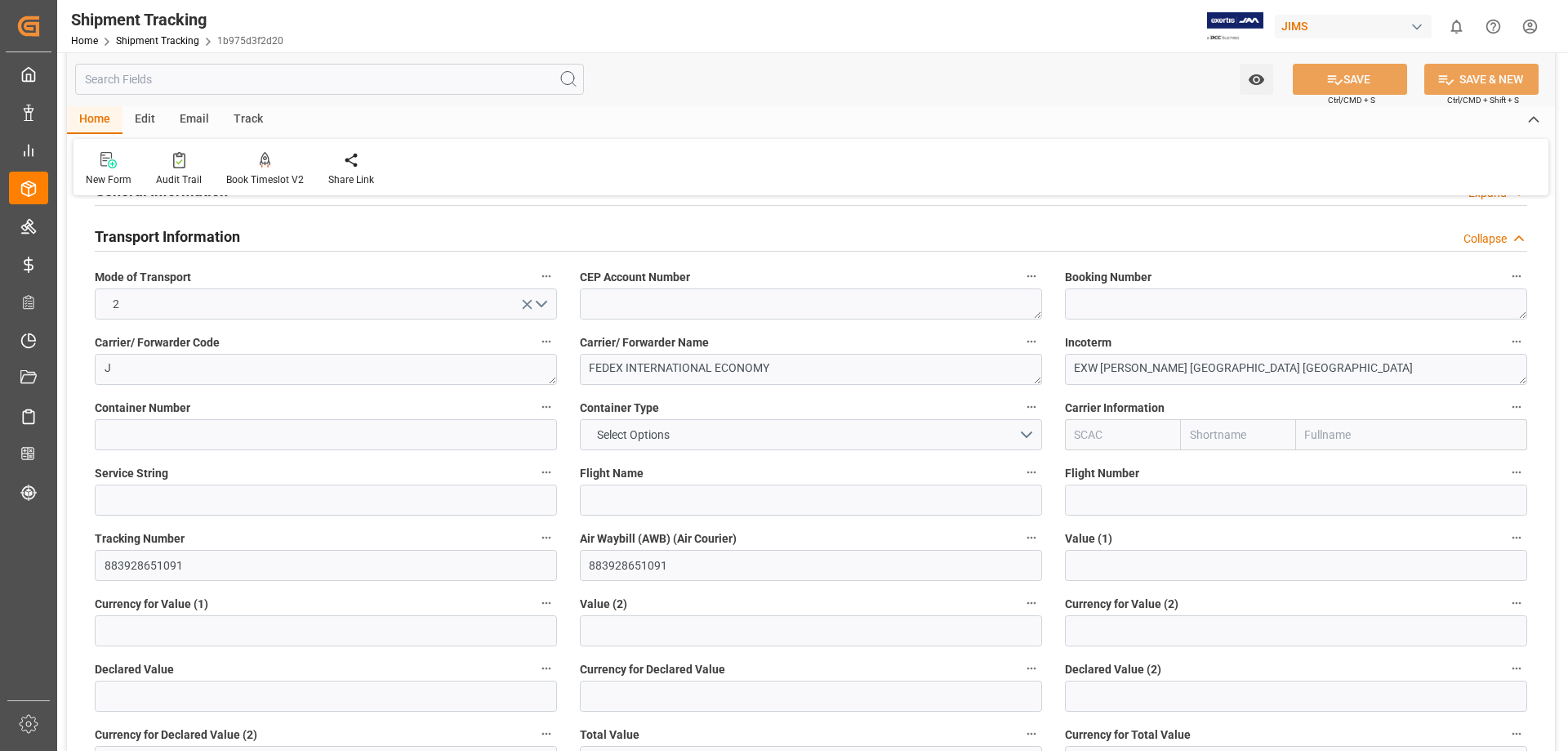
click at [197, 239] on h2 "Transport Information" at bounding box center [167, 237] width 145 height 22
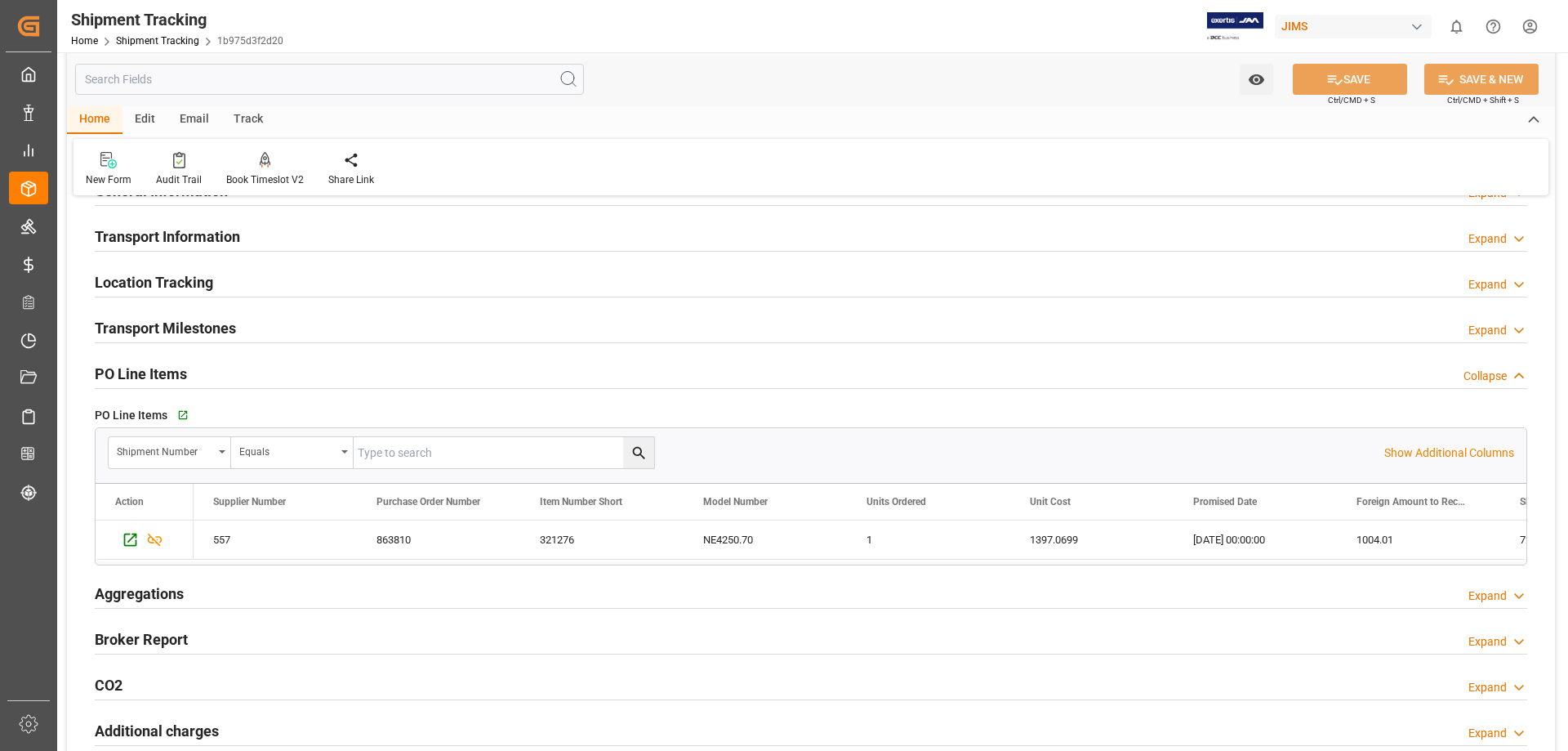
click at [112, 234] on h2 "Transport Information" at bounding box center [167, 237] width 145 height 22
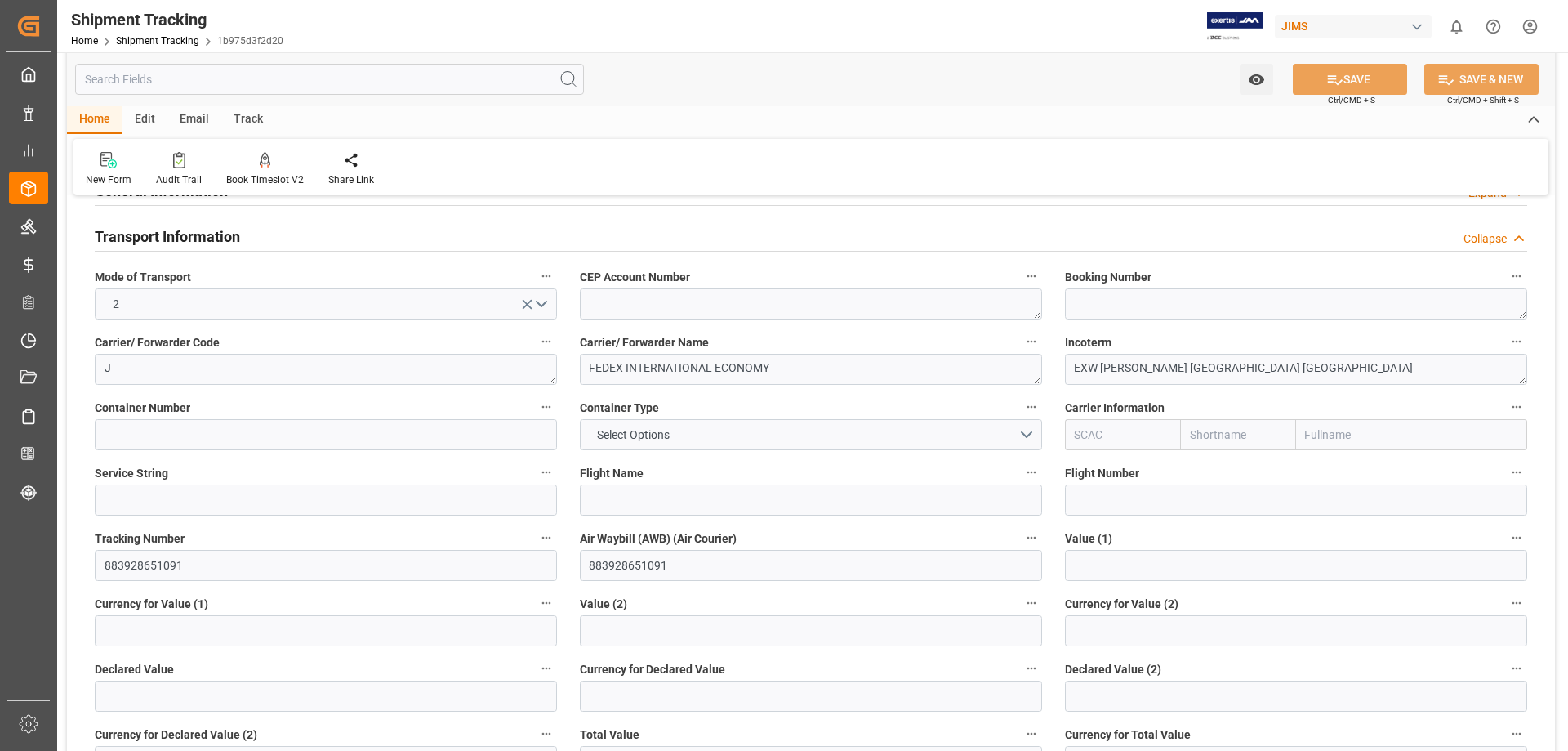
click at [112, 234] on h2 "Transport Information" at bounding box center [167, 237] width 145 height 22
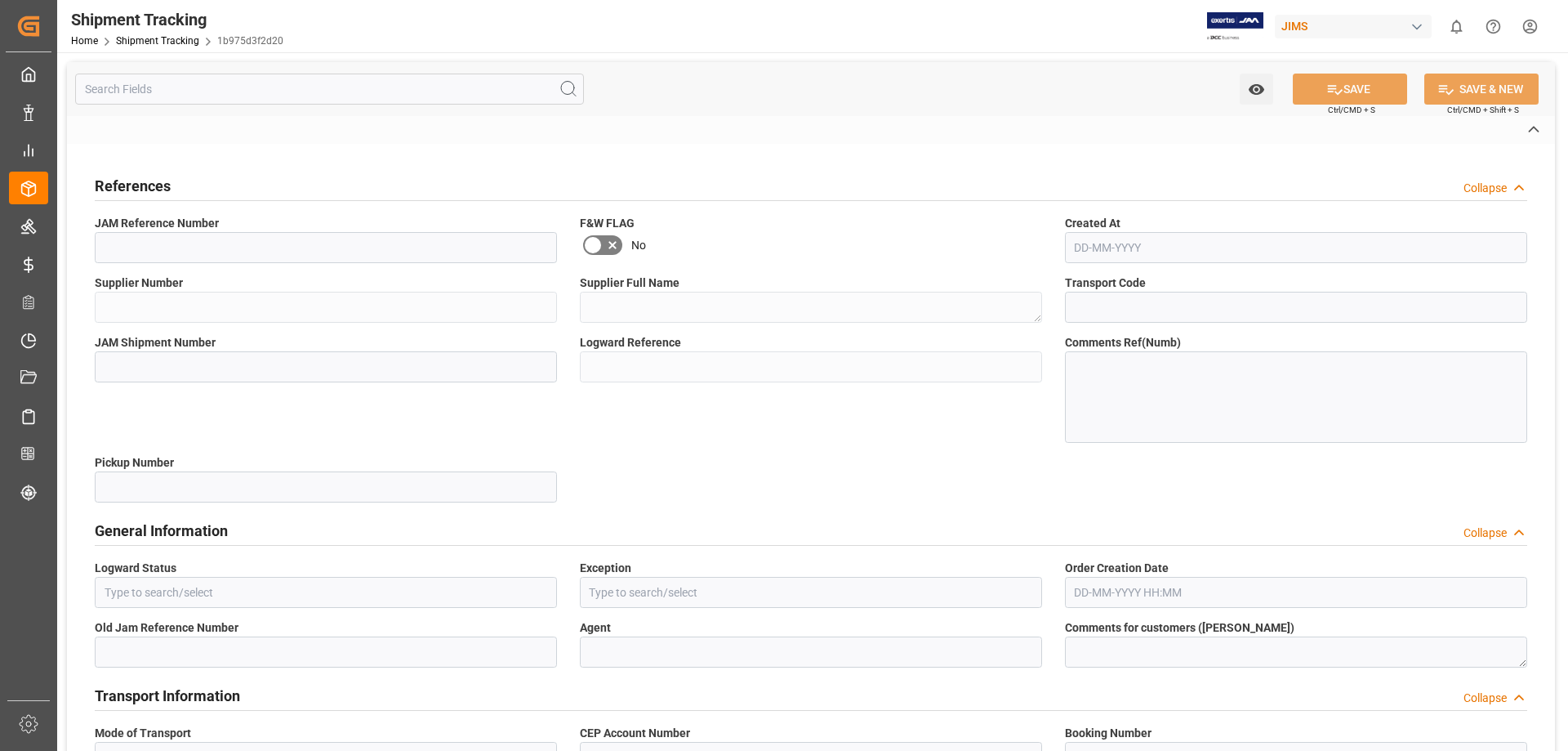
type textarea "J"
type textarea "FEDEX INTERNATIONAL ECONOMY"
type textarea "EXW [PERSON_NAME] [GEOGRAPHIC_DATA] [GEOGRAPHIC_DATA]"
type input "883928651091"
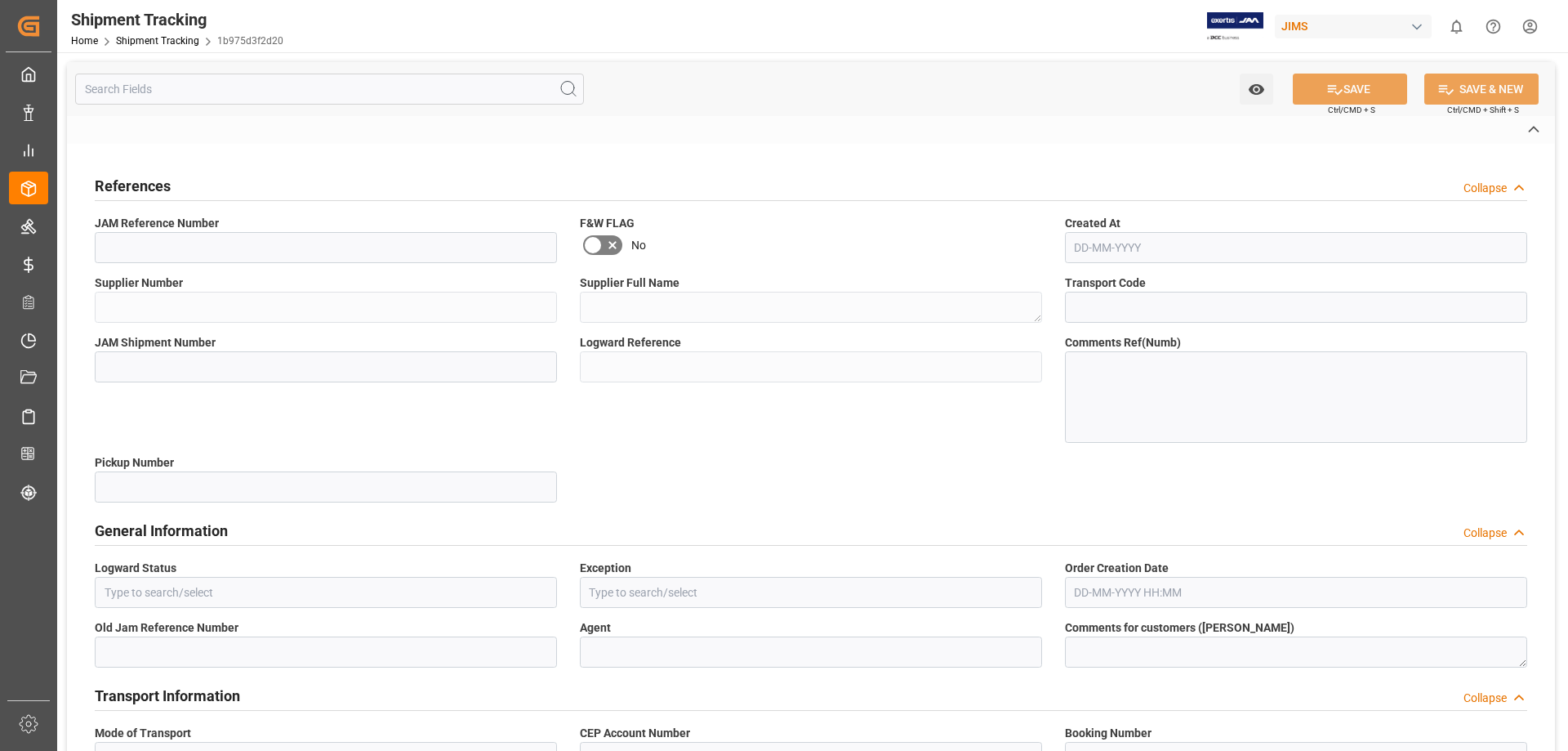
type input "USD"
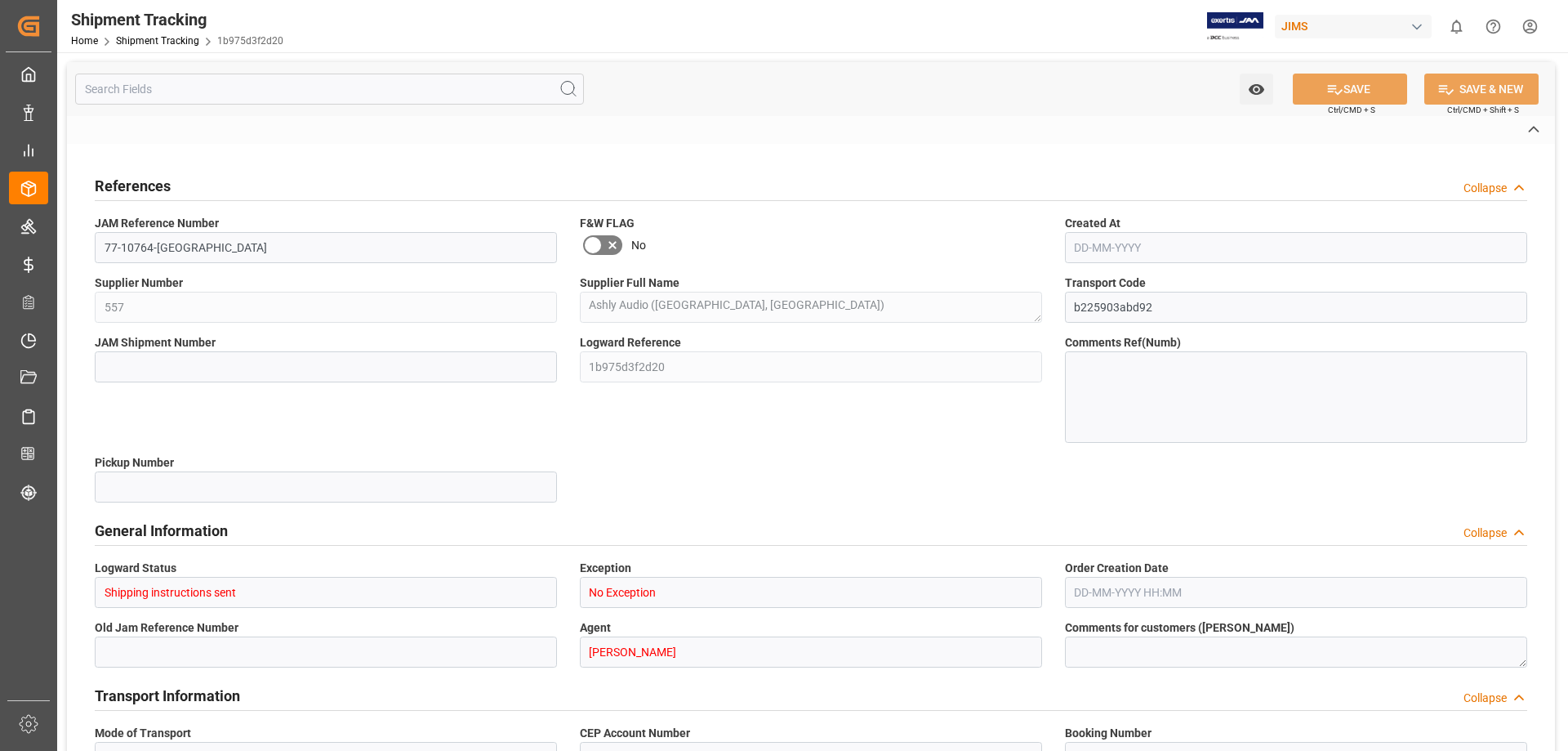
type input "1004.01"
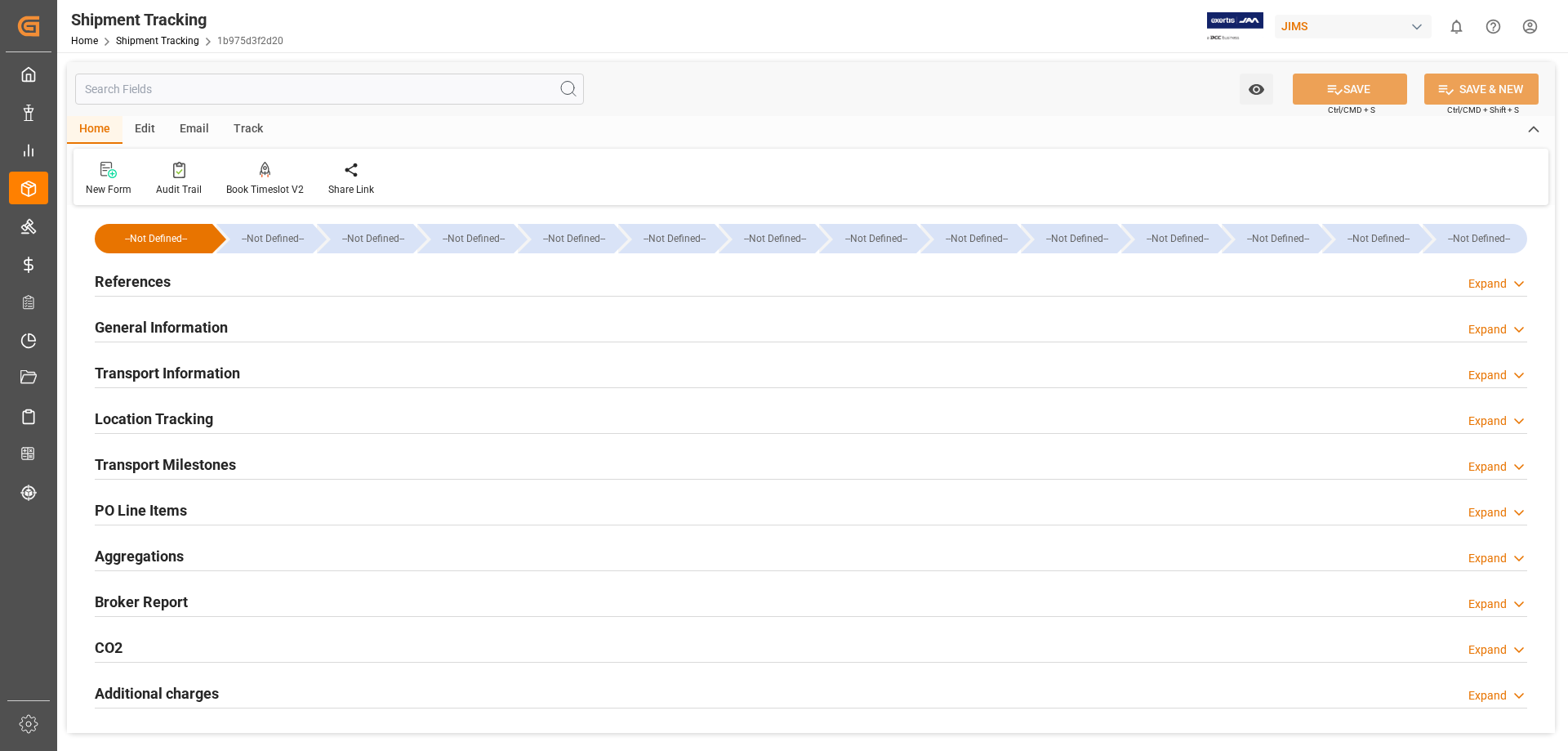
click at [203, 374] on h2 "Transport Information" at bounding box center [167, 373] width 145 height 22
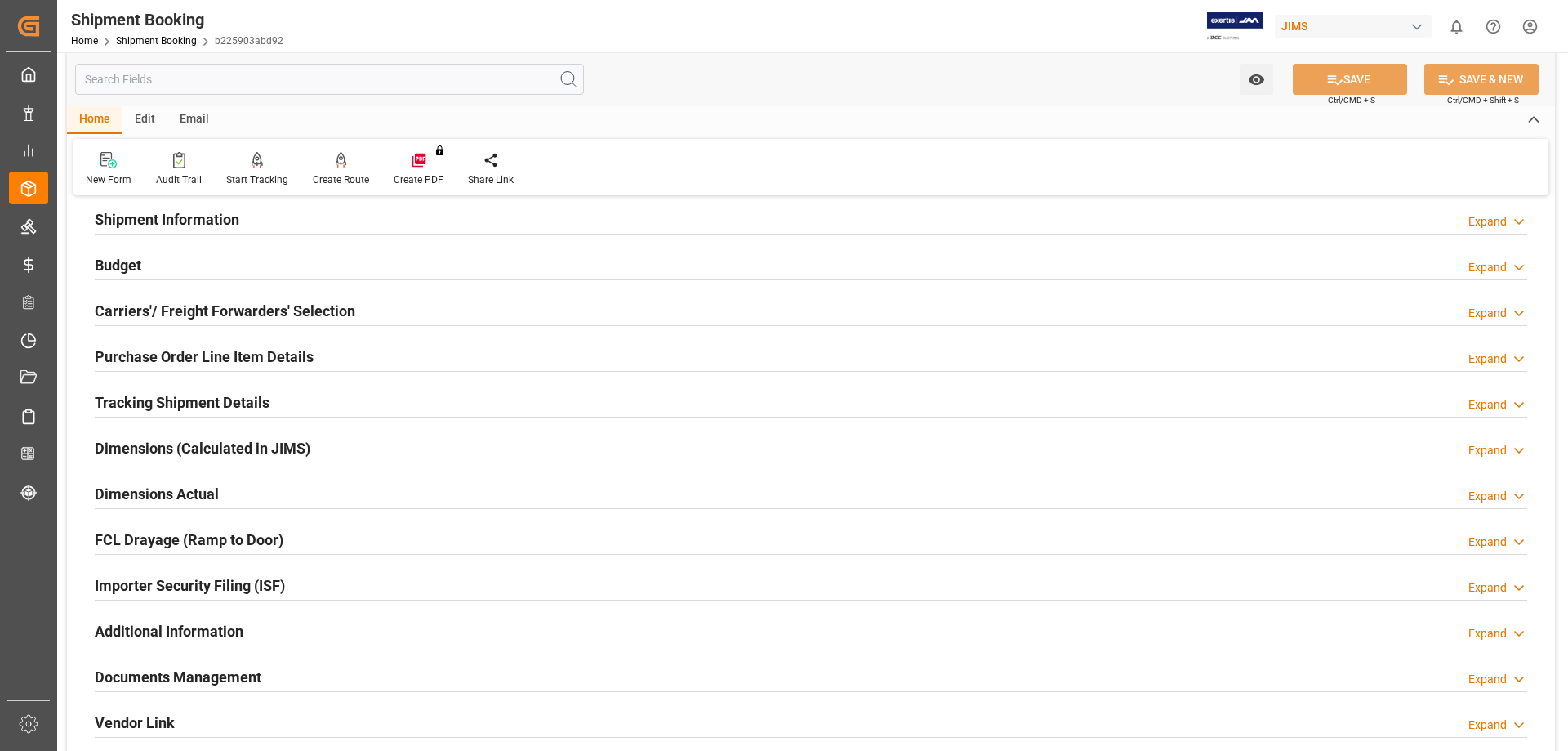
scroll to position [272, 0]
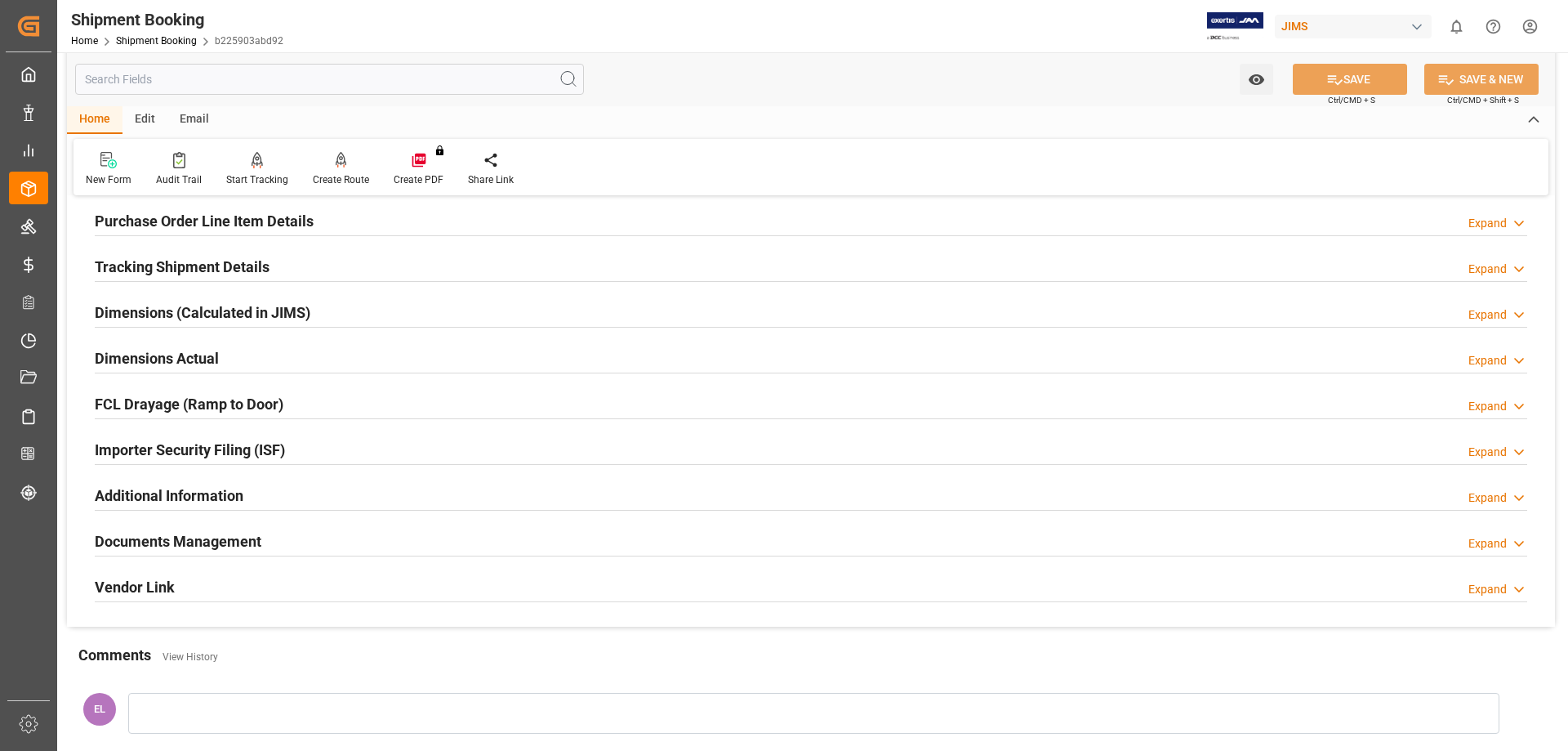
click at [156, 543] on h2 "Documents Management" at bounding box center [177, 541] width 166 height 22
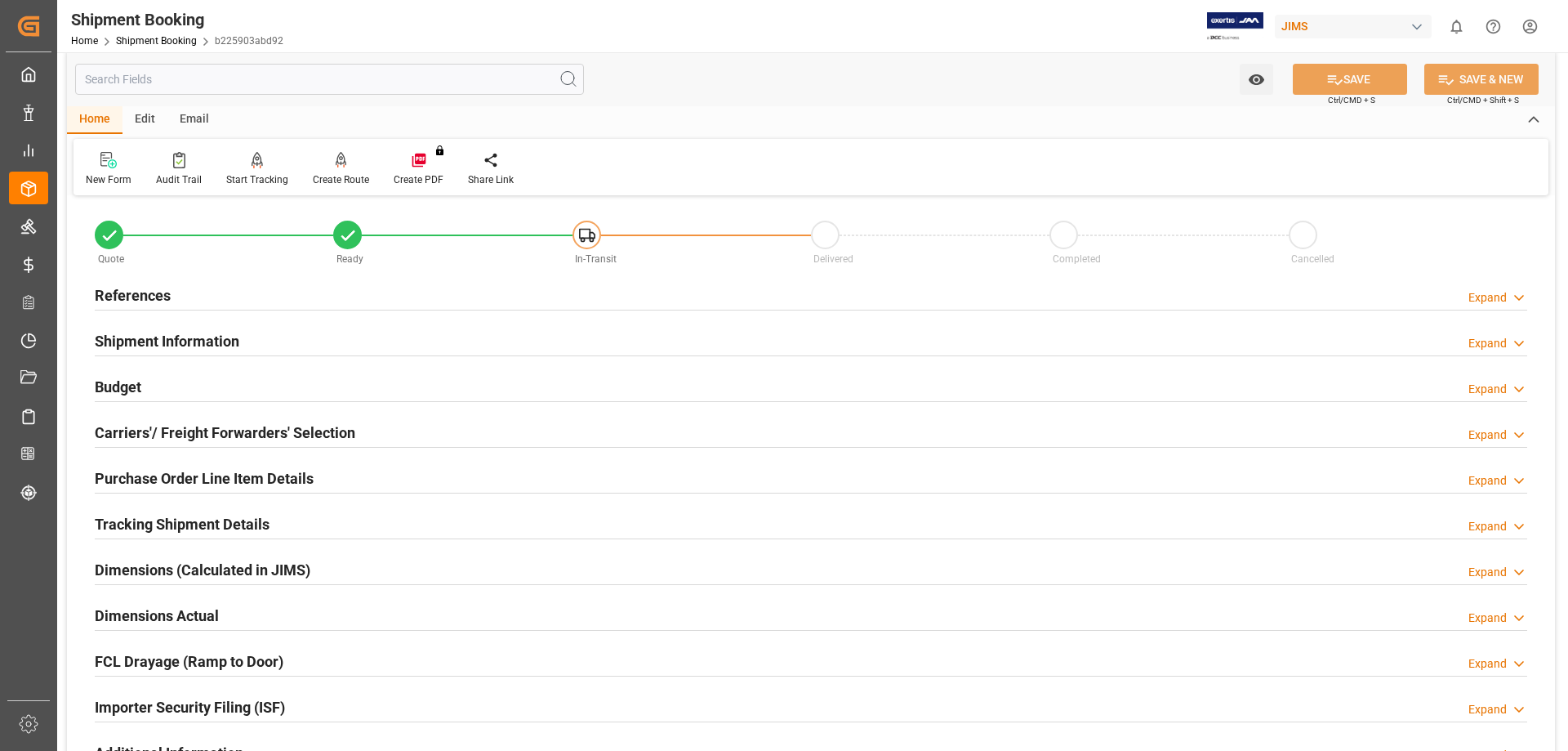
scroll to position [0, 0]
